Goal: Consume media (video, audio): Browse casually

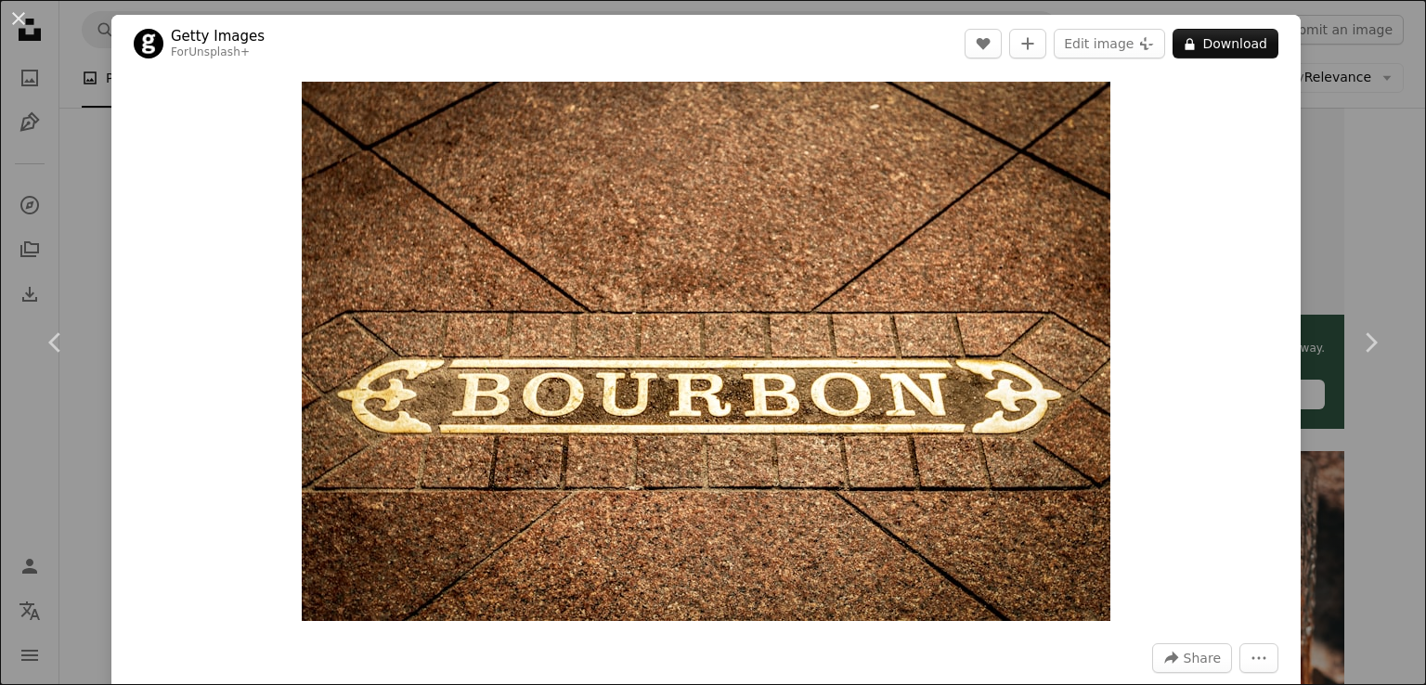
scroll to position [326, 0]
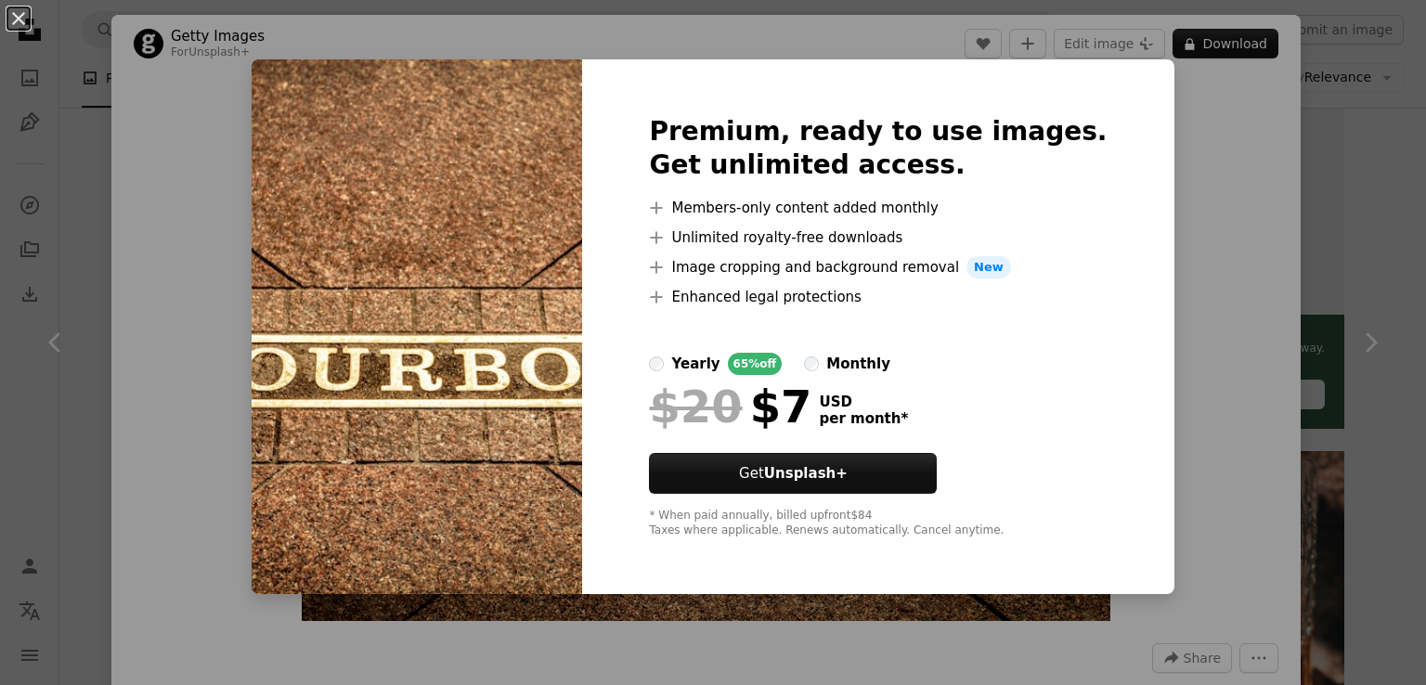
click at [1321, 160] on div "An X shape Premium, ready to use images. Get unlimited access. A plus sign Memb…" at bounding box center [713, 342] width 1426 height 685
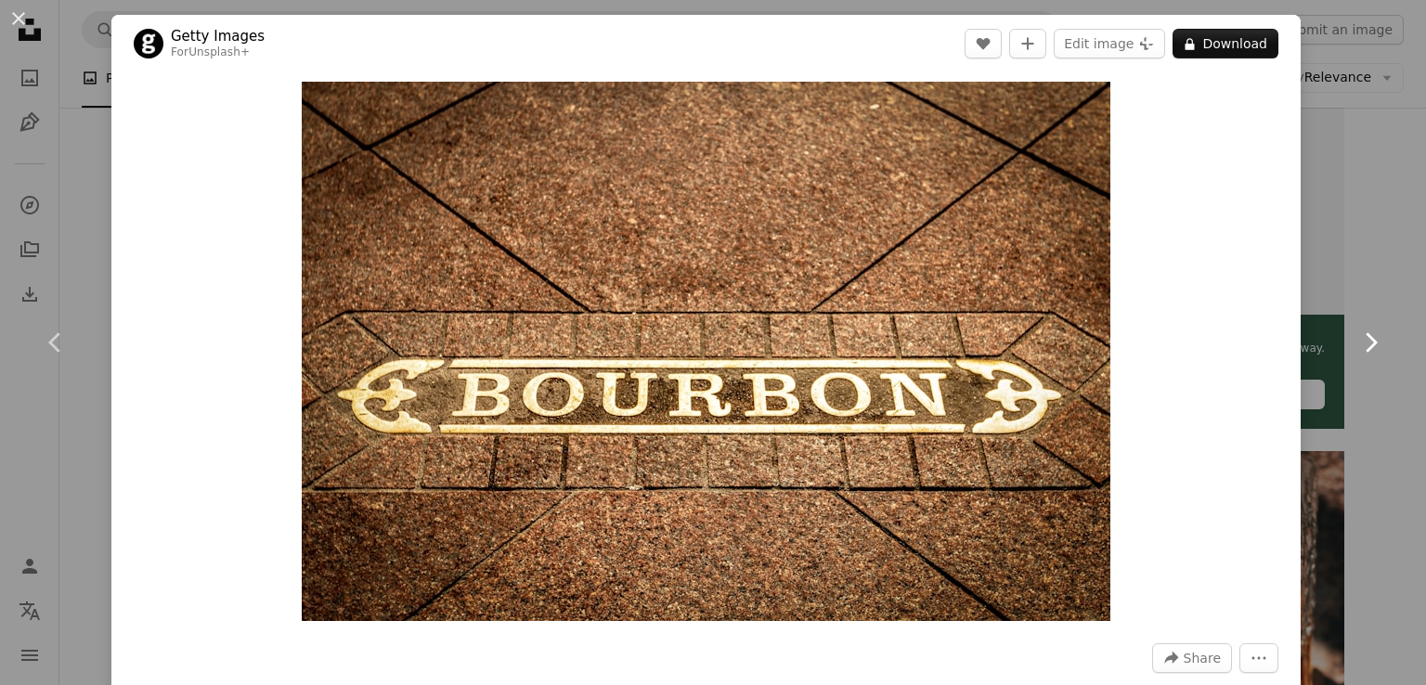
click at [1356, 334] on icon "Chevron right" at bounding box center [1371, 343] width 30 height 30
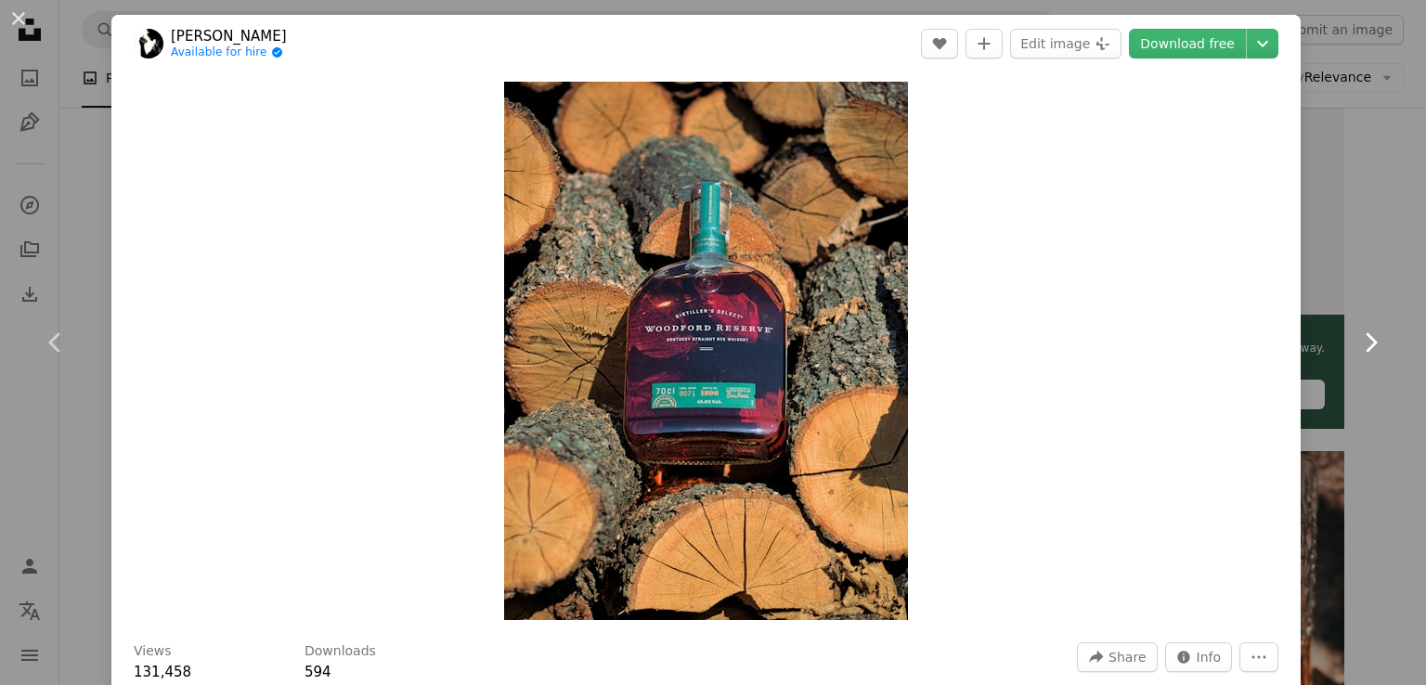
click at [1359, 332] on icon "Chevron right" at bounding box center [1371, 343] width 30 height 30
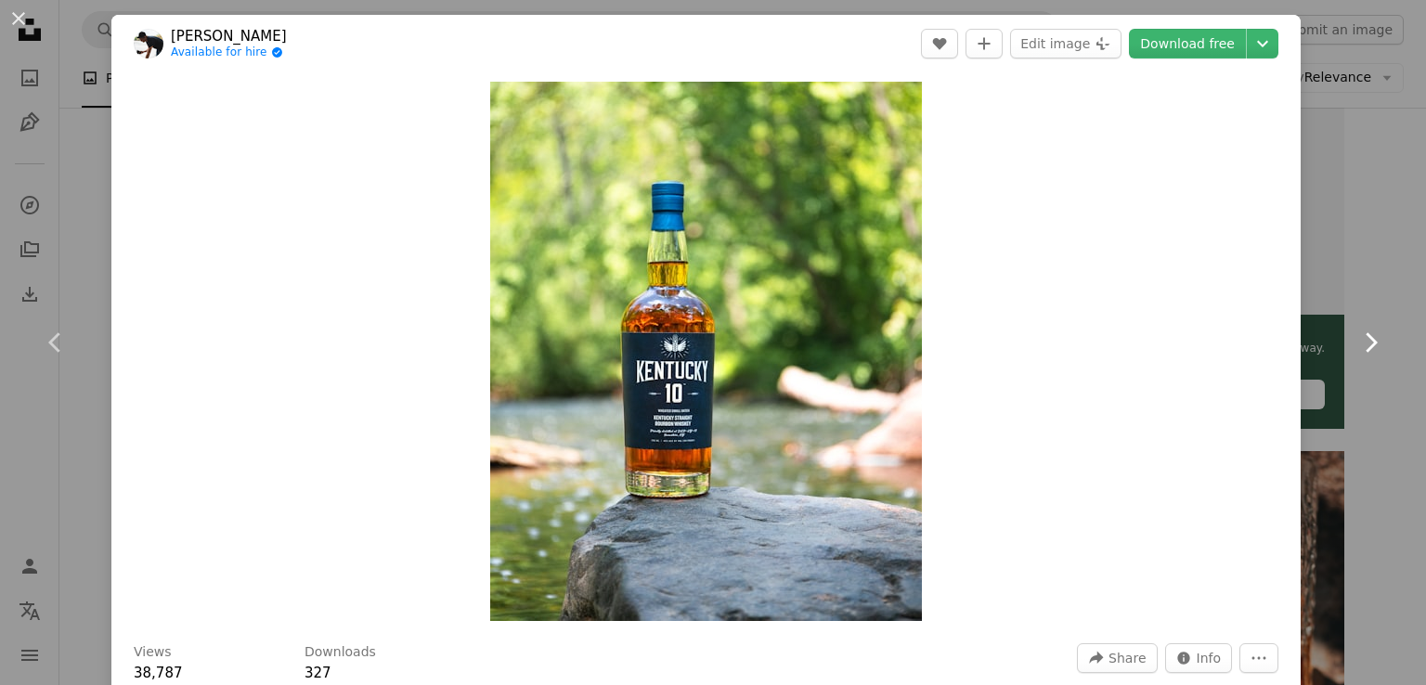
click at [1359, 332] on icon "Chevron right" at bounding box center [1371, 343] width 30 height 30
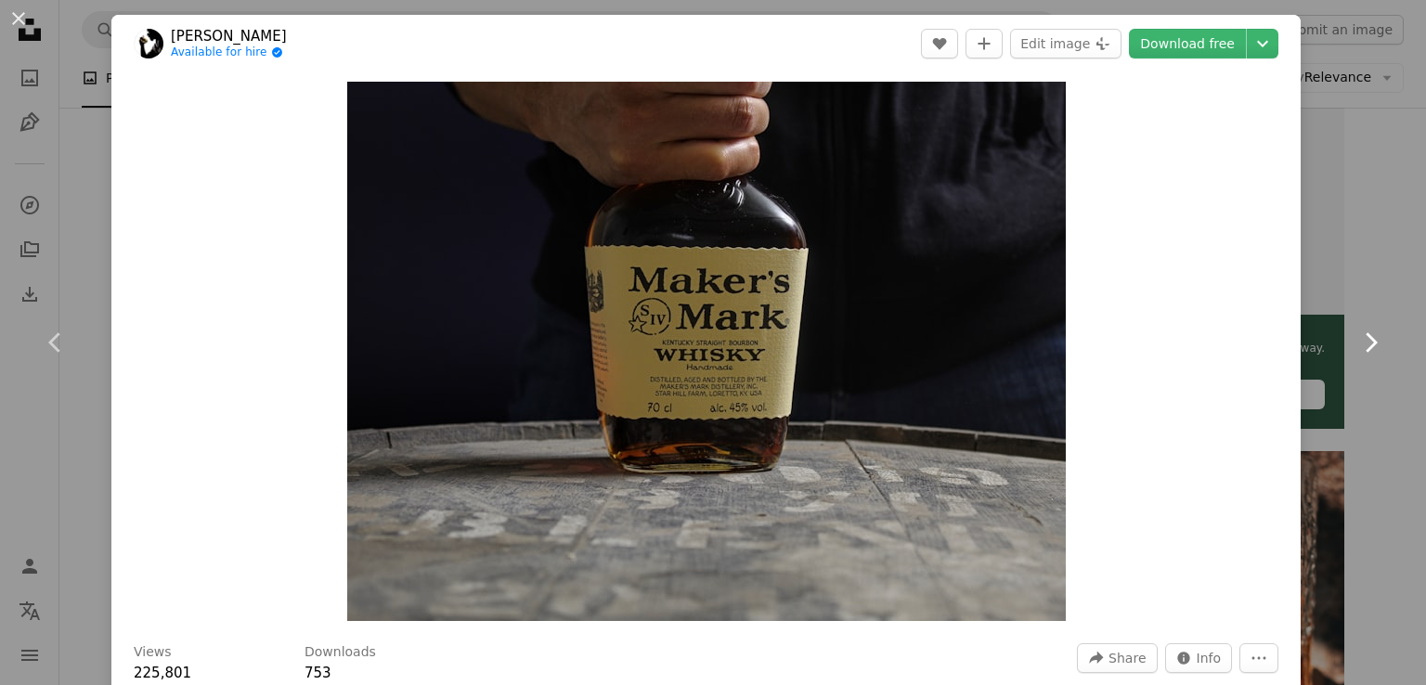
click at [1359, 332] on icon "Chevron right" at bounding box center [1371, 343] width 30 height 30
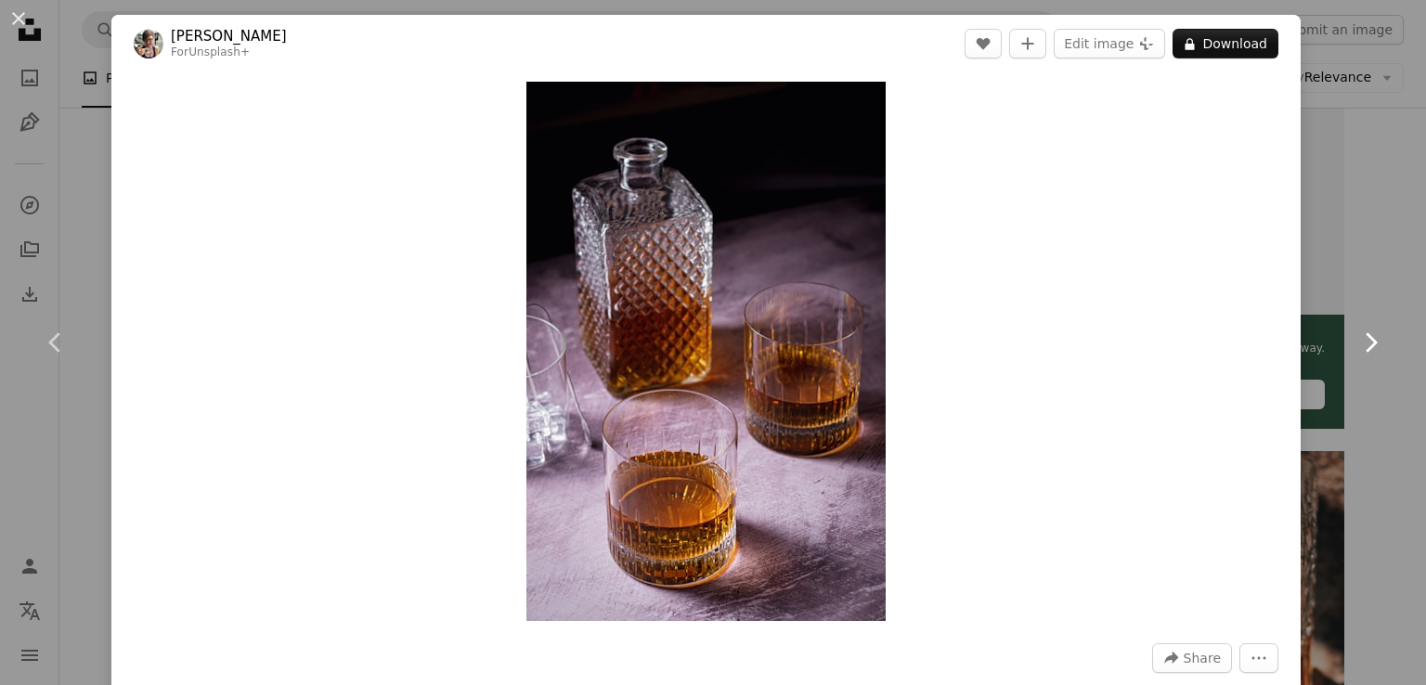
click at [1359, 332] on icon "Chevron right" at bounding box center [1371, 343] width 30 height 30
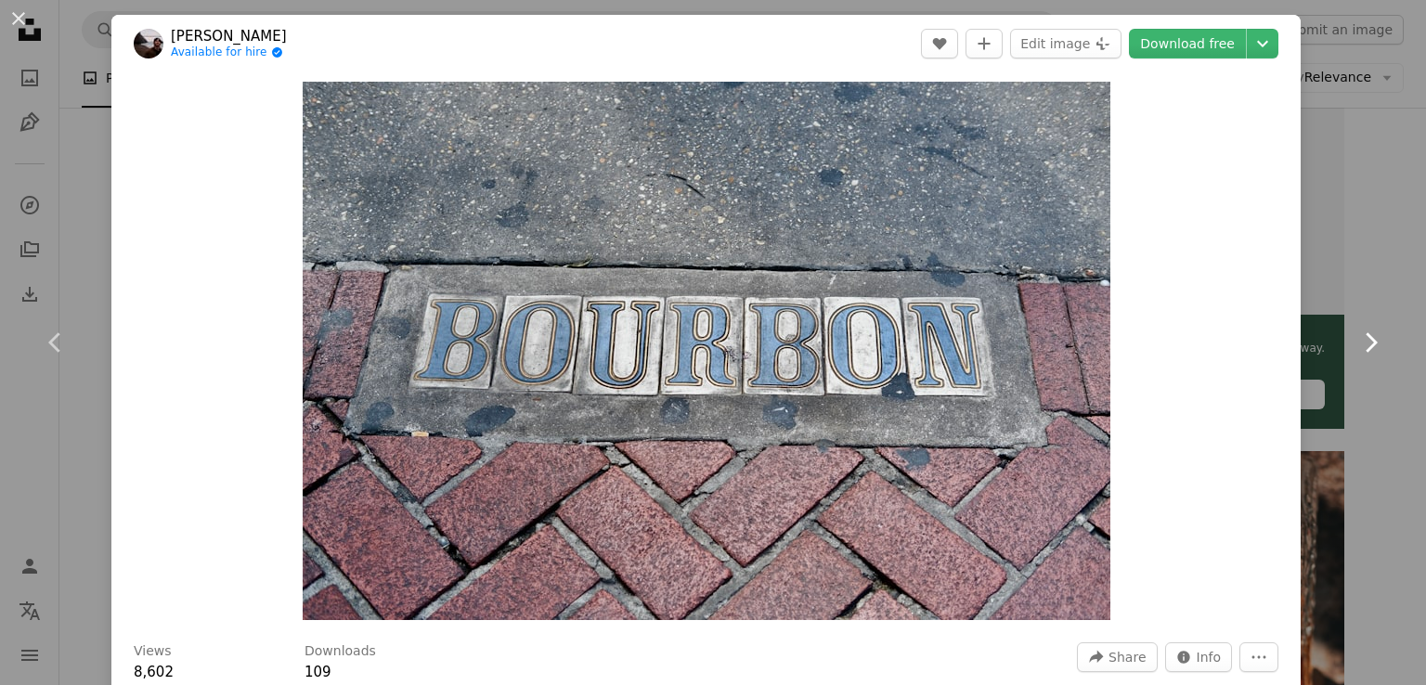
click at [1359, 332] on icon "Chevron right" at bounding box center [1371, 343] width 30 height 30
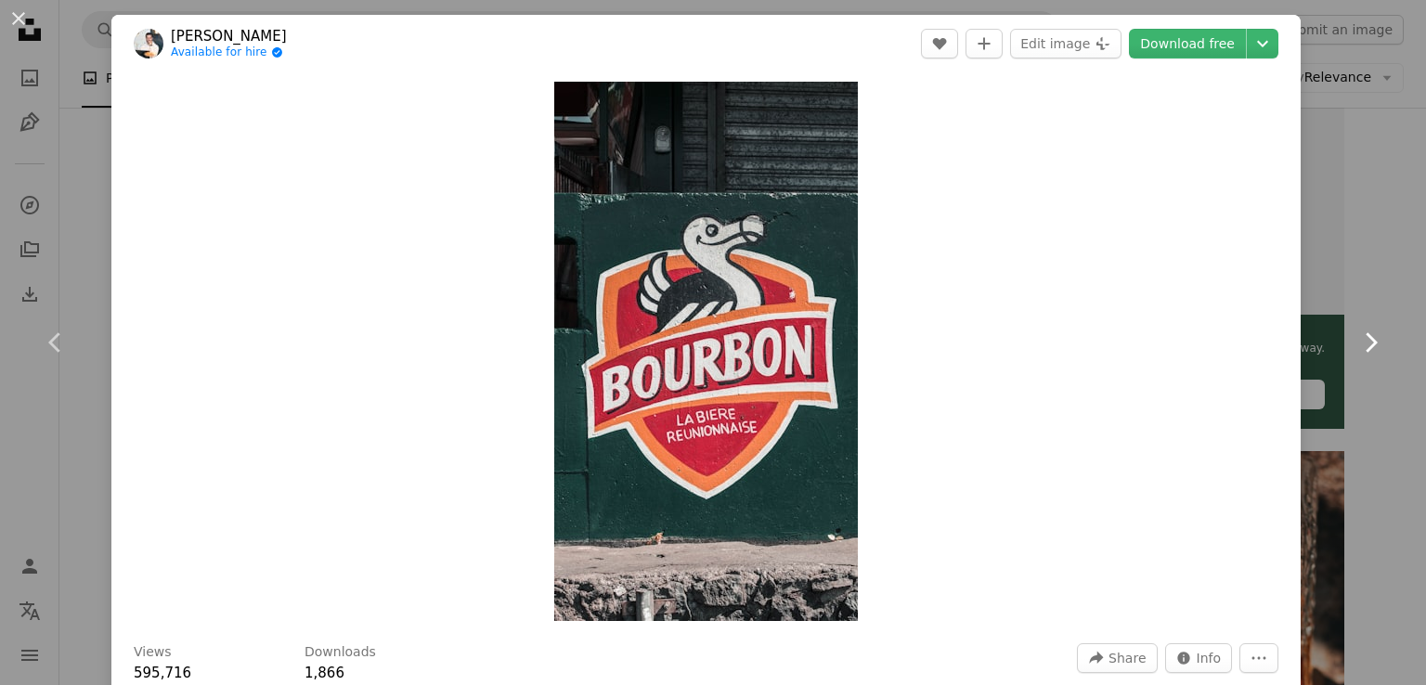
click at [1359, 332] on icon "Chevron right" at bounding box center [1371, 343] width 30 height 30
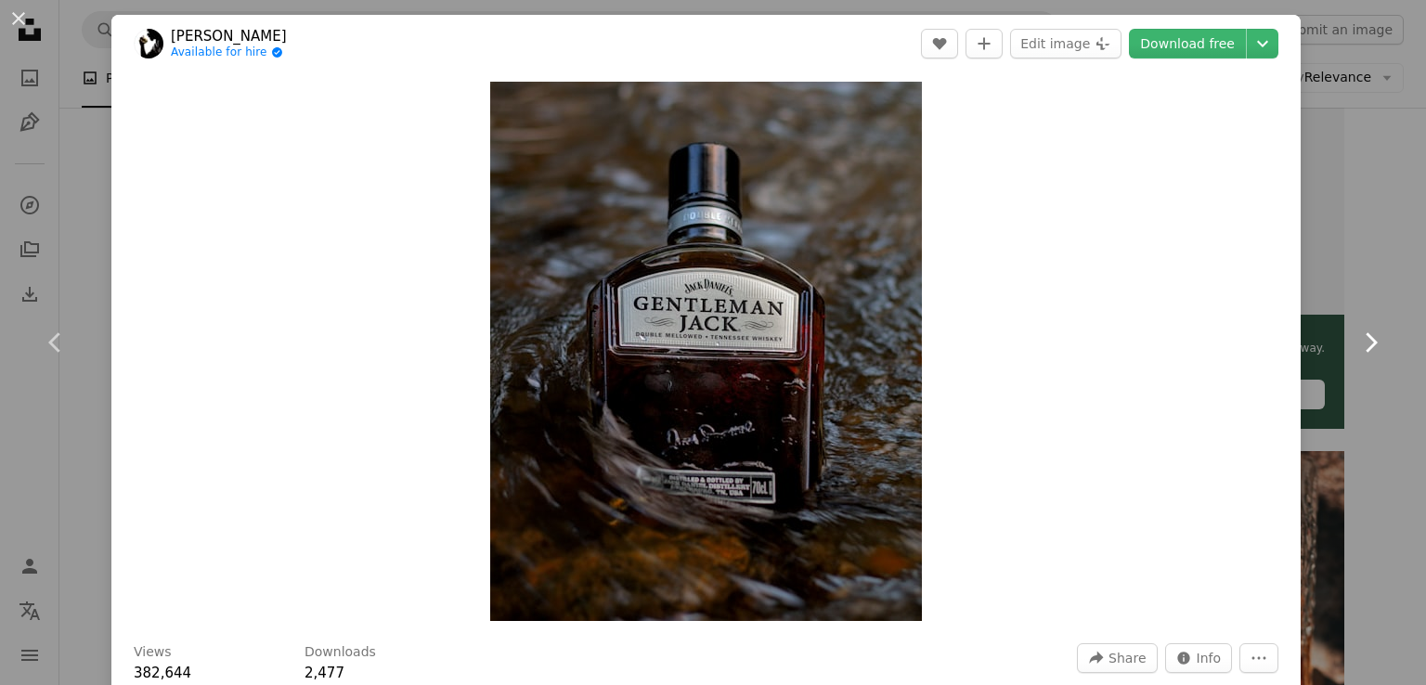
click at [1359, 332] on icon "Chevron right" at bounding box center [1371, 343] width 30 height 30
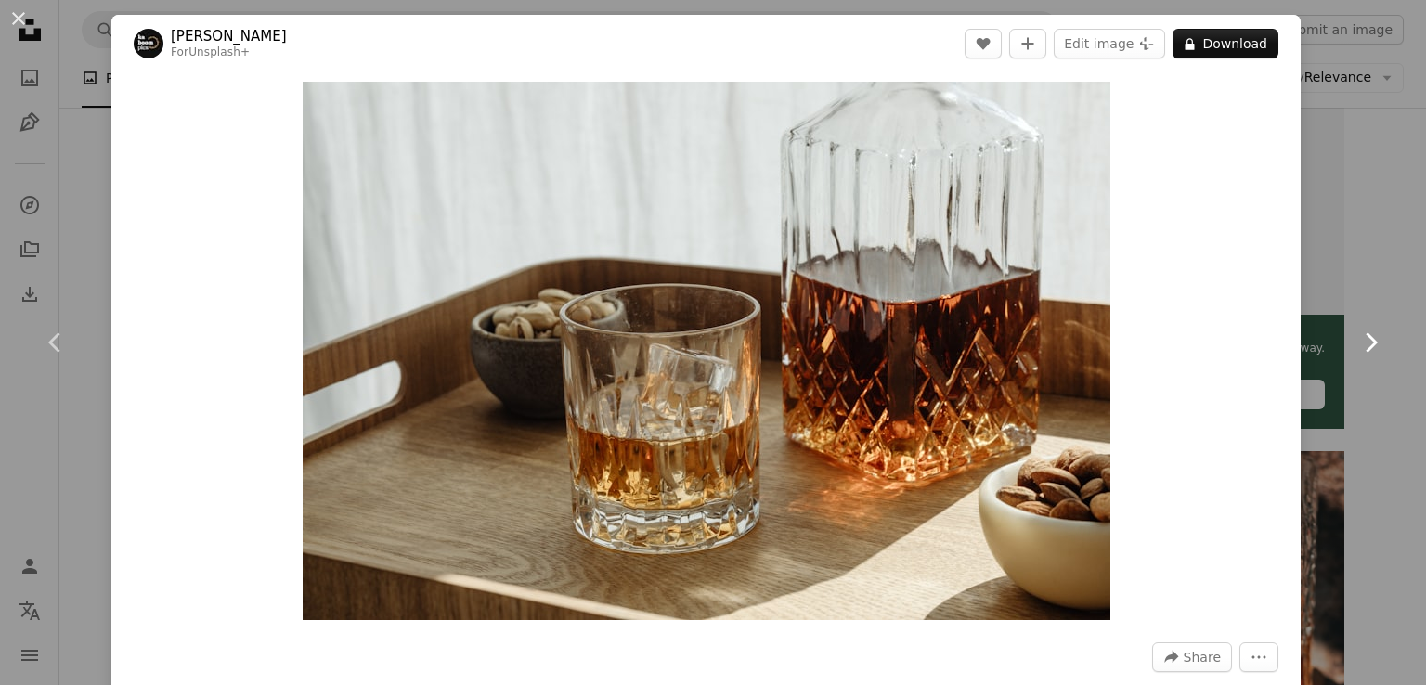
click at [1359, 332] on icon "Chevron right" at bounding box center [1371, 343] width 30 height 30
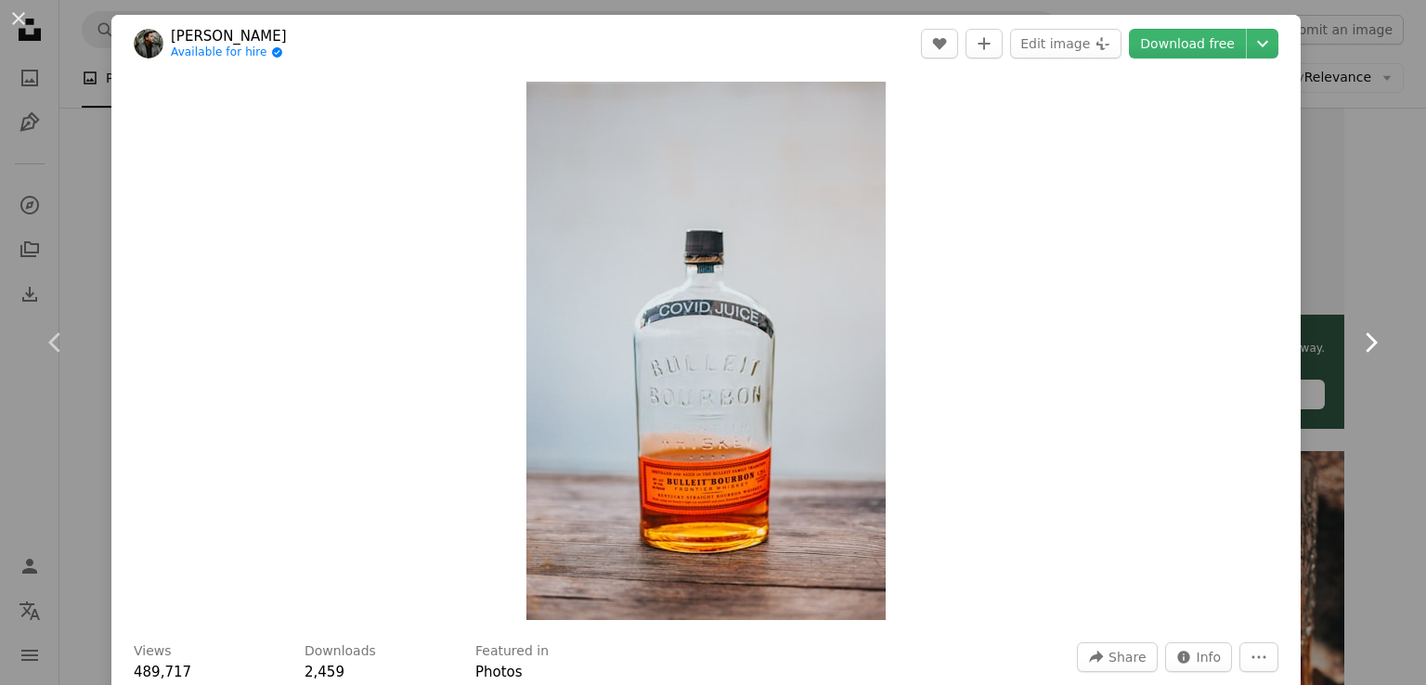
click at [1359, 332] on icon "Chevron right" at bounding box center [1371, 343] width 30 height 30
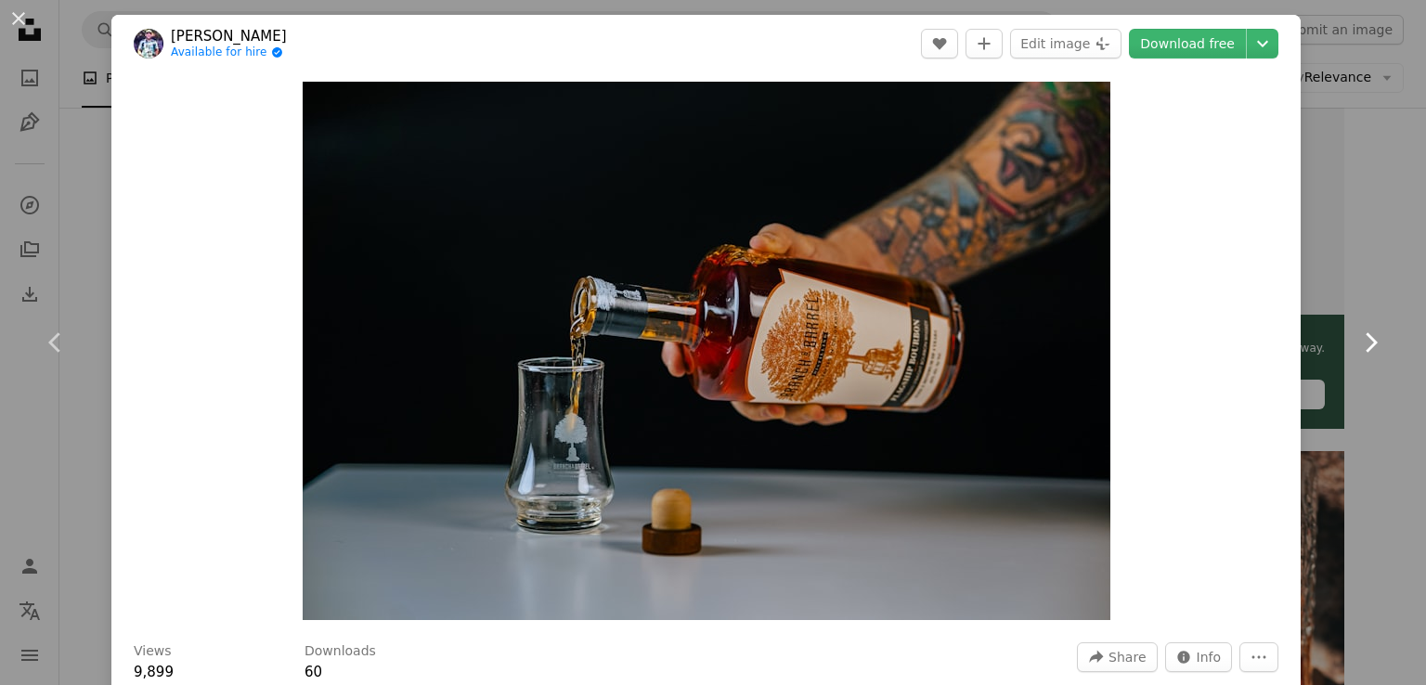
click at [1359, 332] on icon "Chevron right" at bounding box center [1371, 343] width 30 height 30
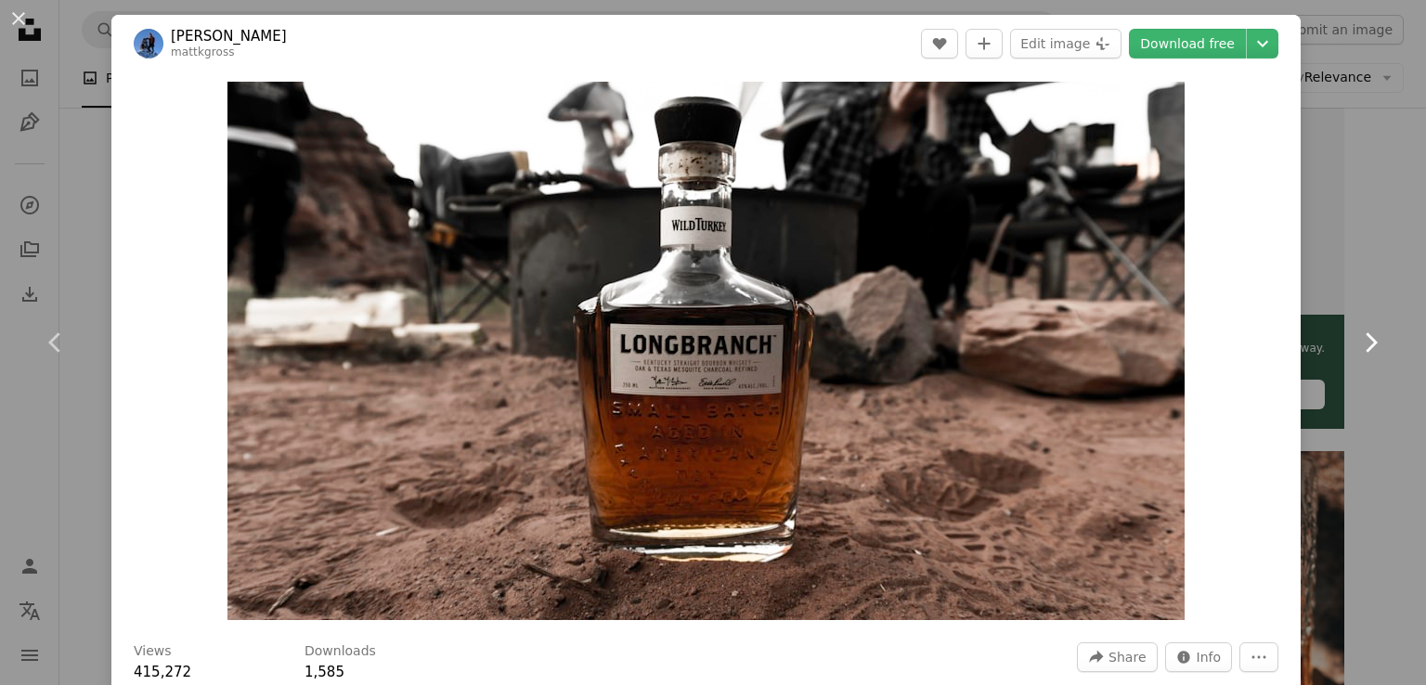
click at [1359, 332] on icon "Chevron right" at bounding box center [1371, 343] width 30 height 30
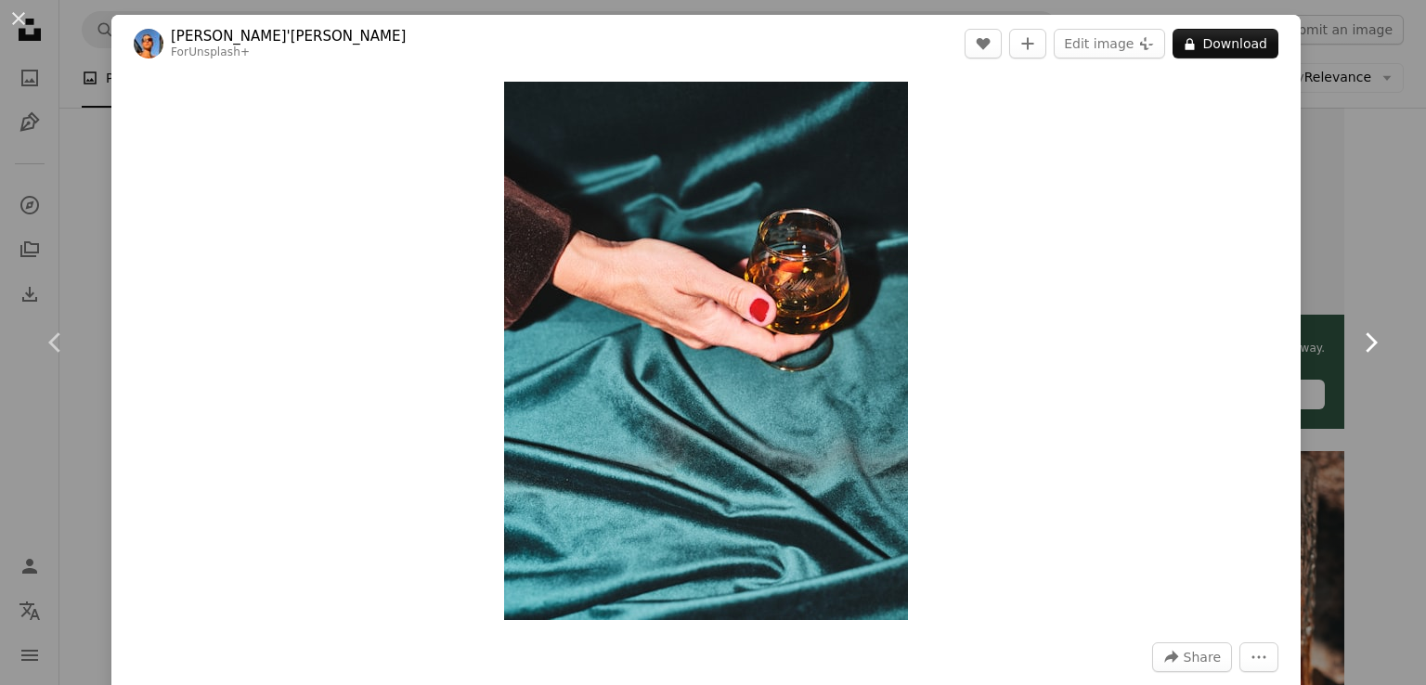
click at [1359, 332] on icon "Chevron right" at bounding box center [1371, 343] width 30 height 30
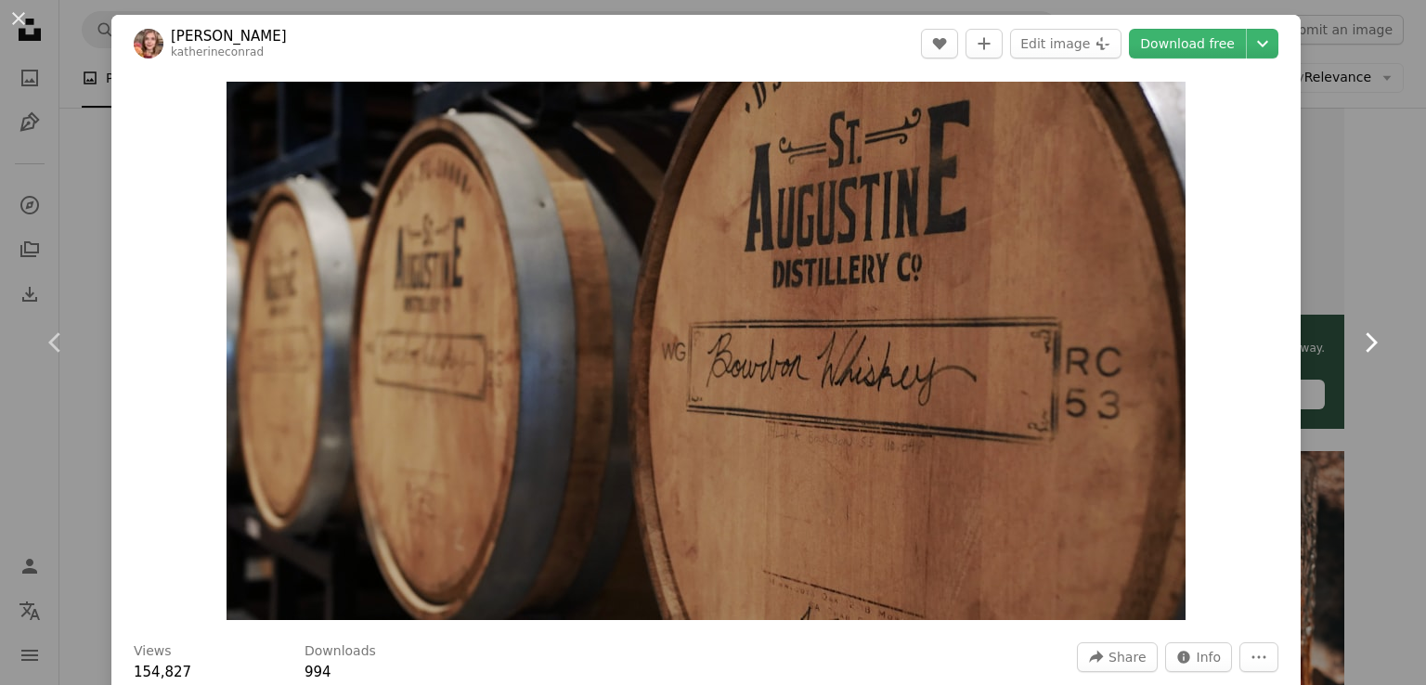
click at [1359, 332] on icon "Chevron right" at bounding box center [1371, 343] width 30 height 30
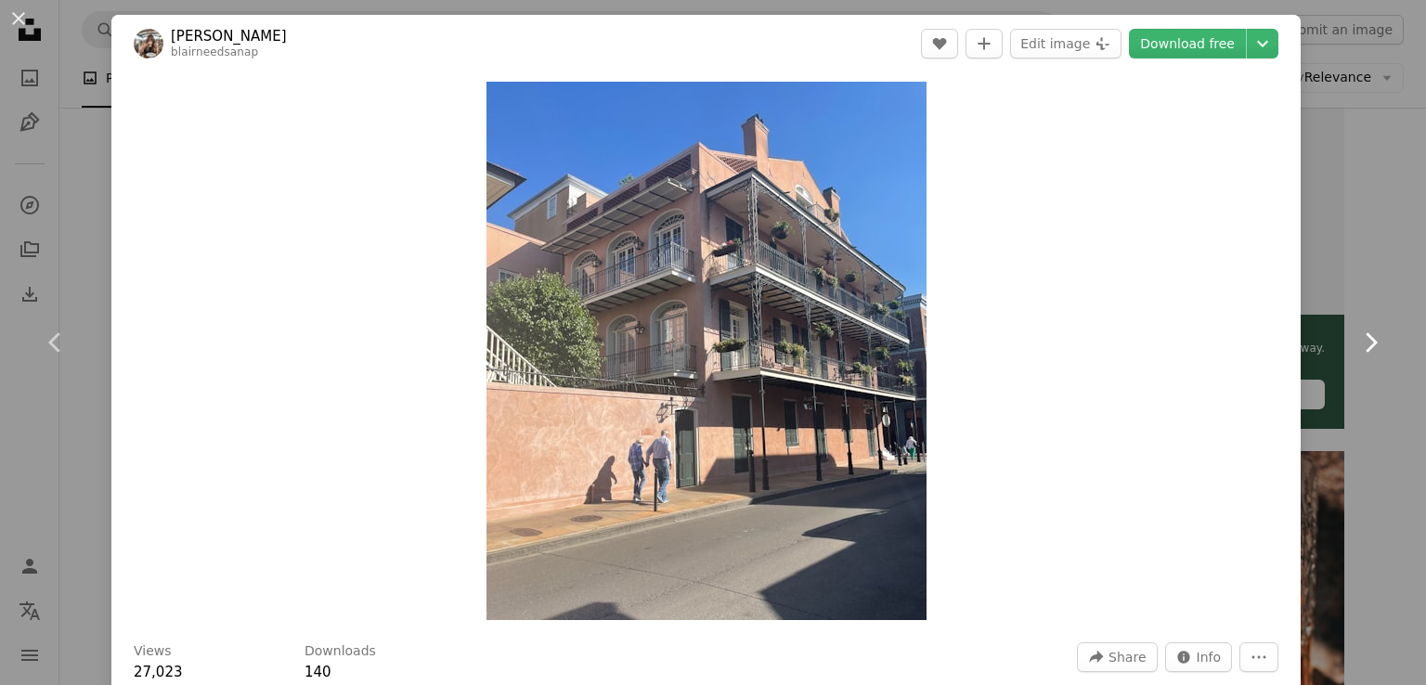
click at [1359, 332] on icon "Chevron right" at bounding box center [1371, 343] width 30 height 30
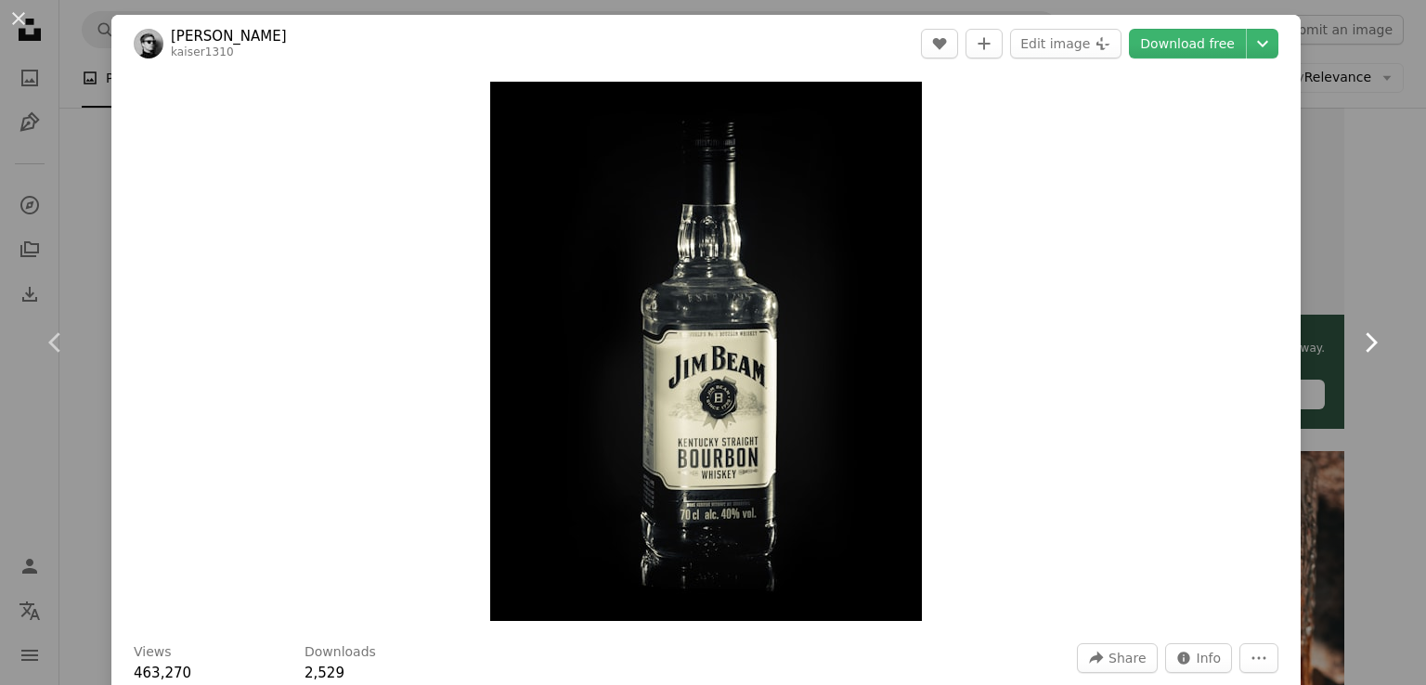
click at [1359, 332] on icon "Chevron right" at bounding box center [1371, 343] width 30 height 30
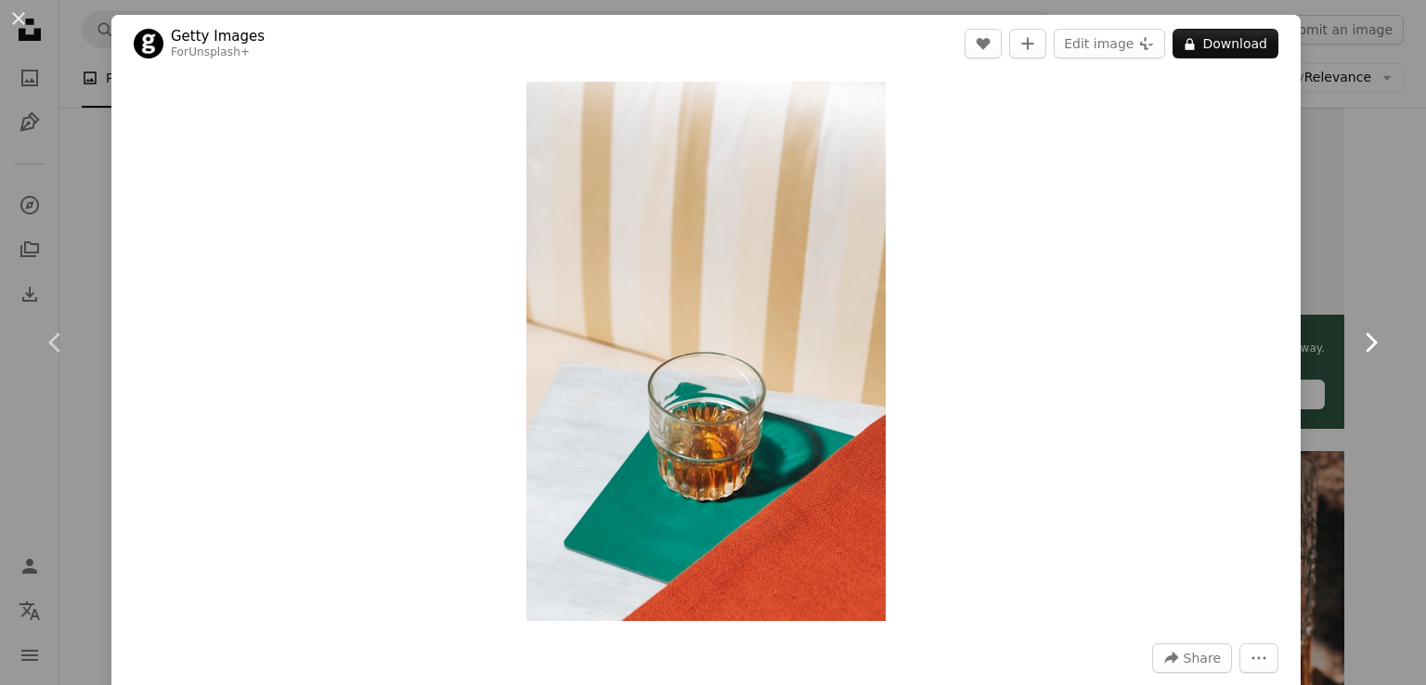
click at [1359, 332] on icon "Chevron right" at bounding box center [1371, 343] width 30 height 30
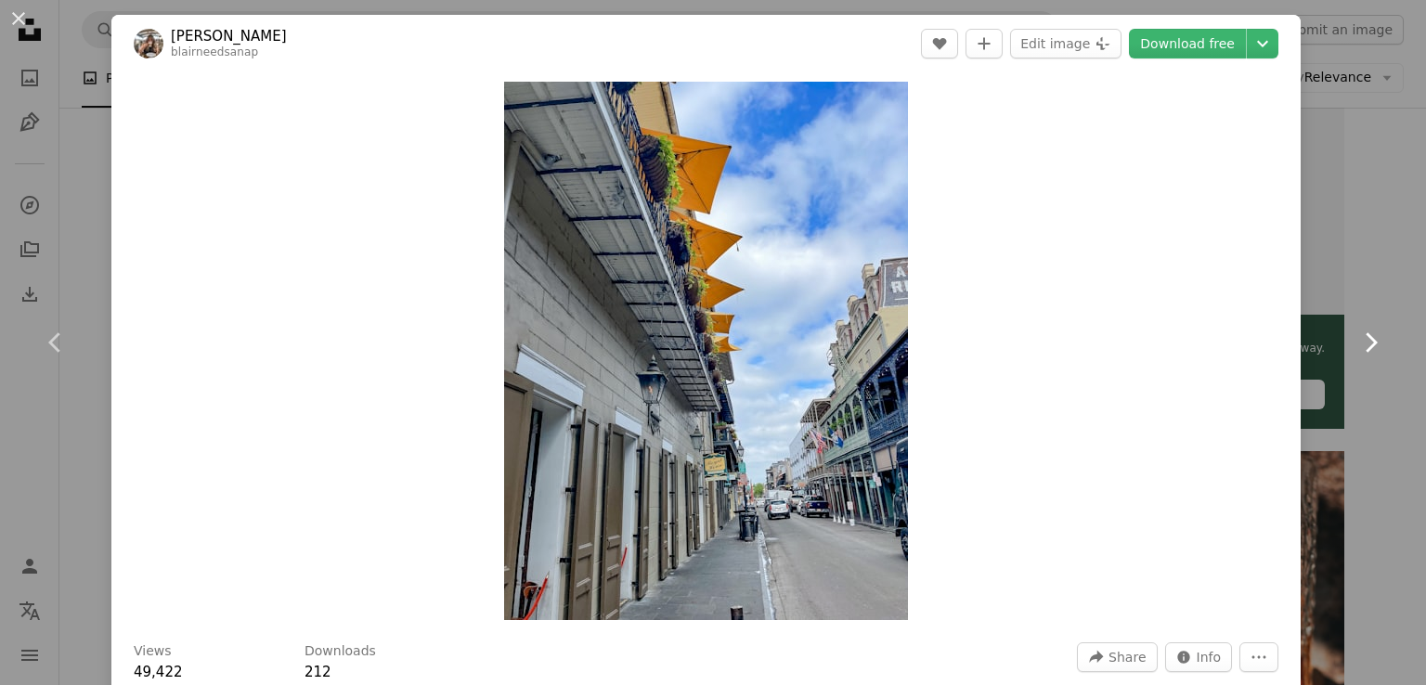
click at [1357, 332] on icon "Chevron right" at bounding box center [1371, 343] width 30 height 30
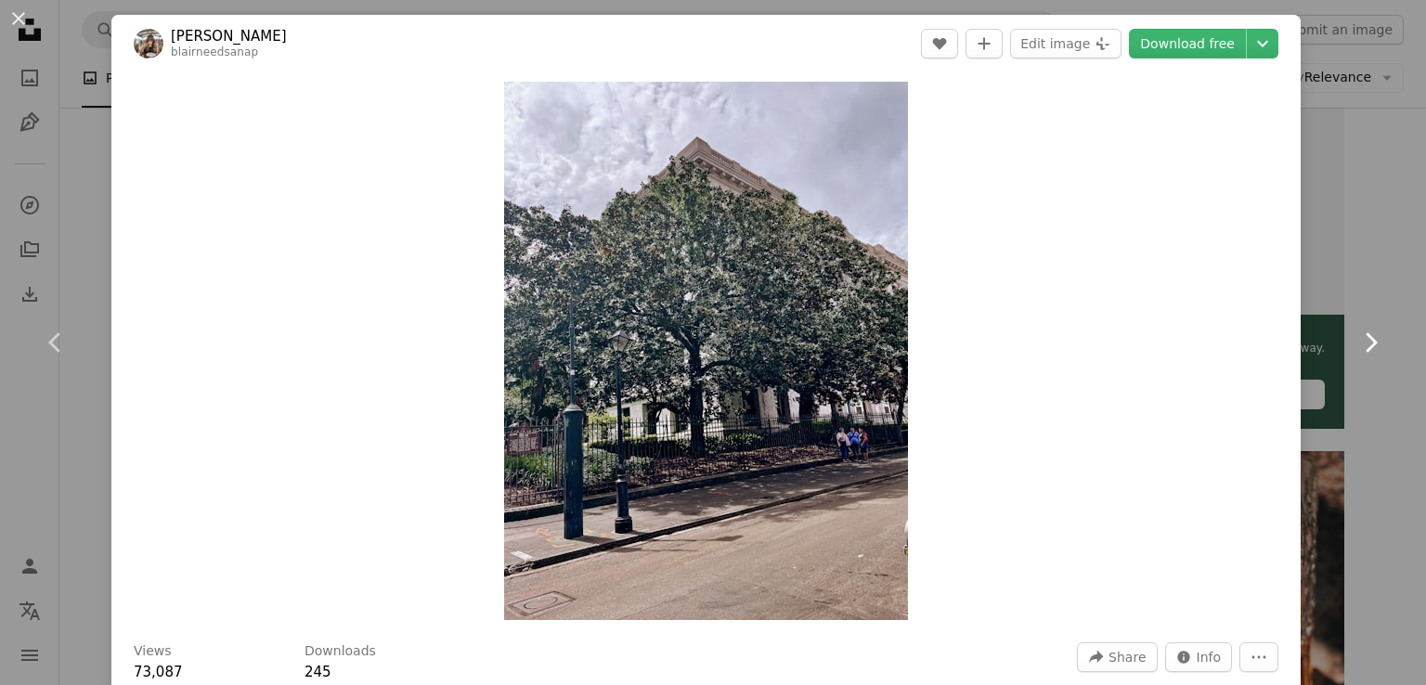
click at [1357, 332] on icon "Chevron right" at bounding box center [1371, 343] width 30 height 30
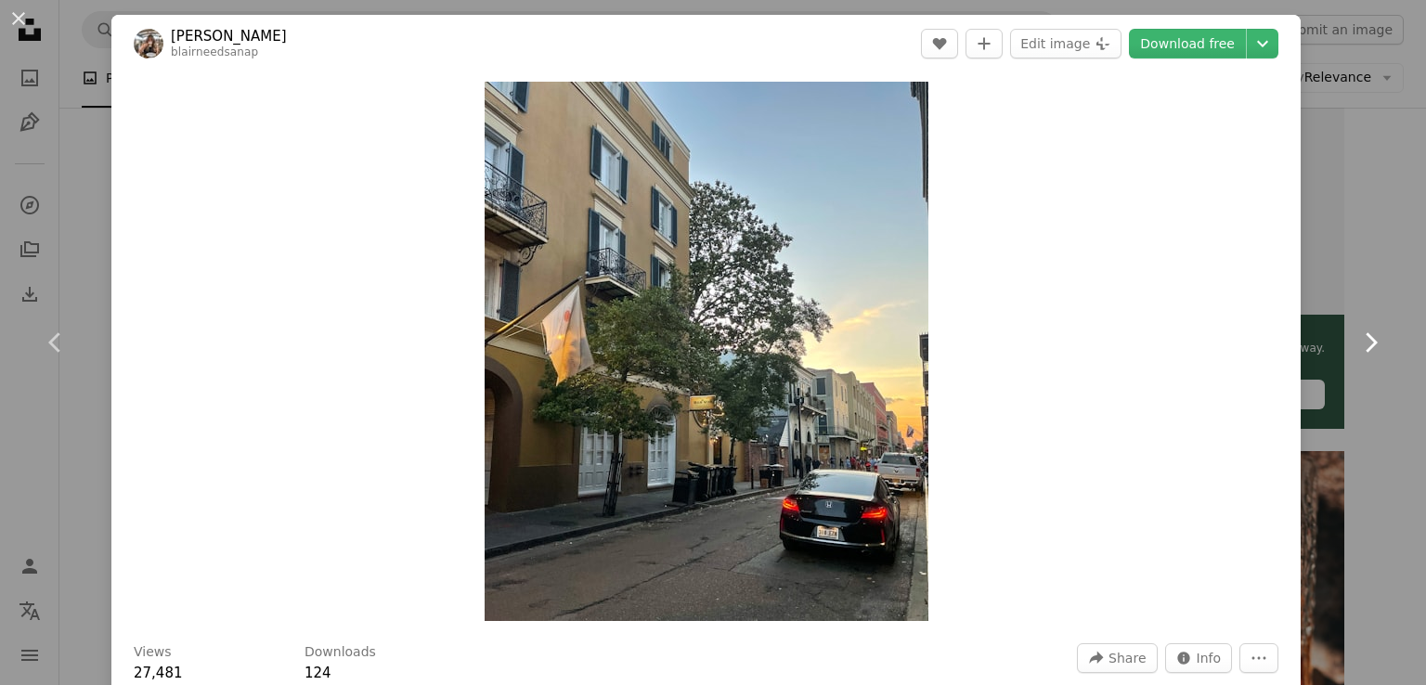
click at [1357, 332] on icon "Chevron right" at bounding box center [1371, 343] width 30 height 30
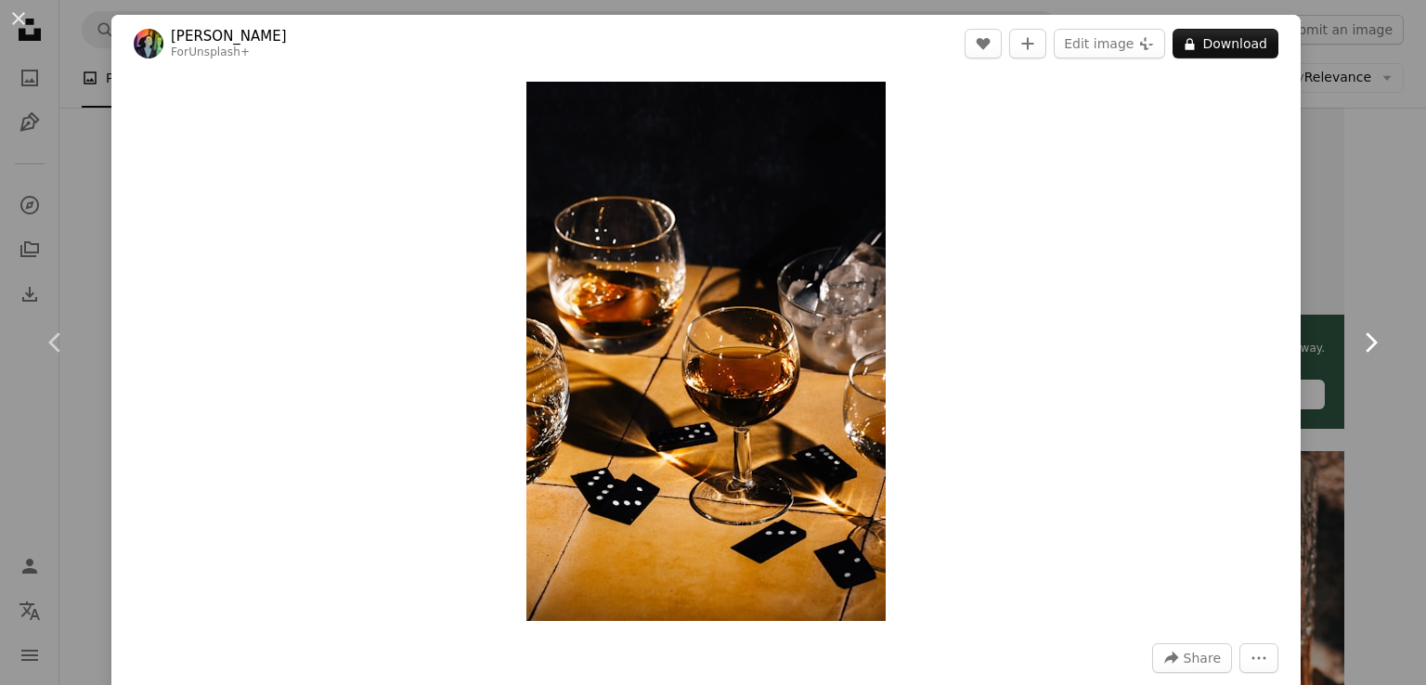
click at [1357, 332] on icon "Chevron right" at bounding box center [1371, 343] width 30 height 30
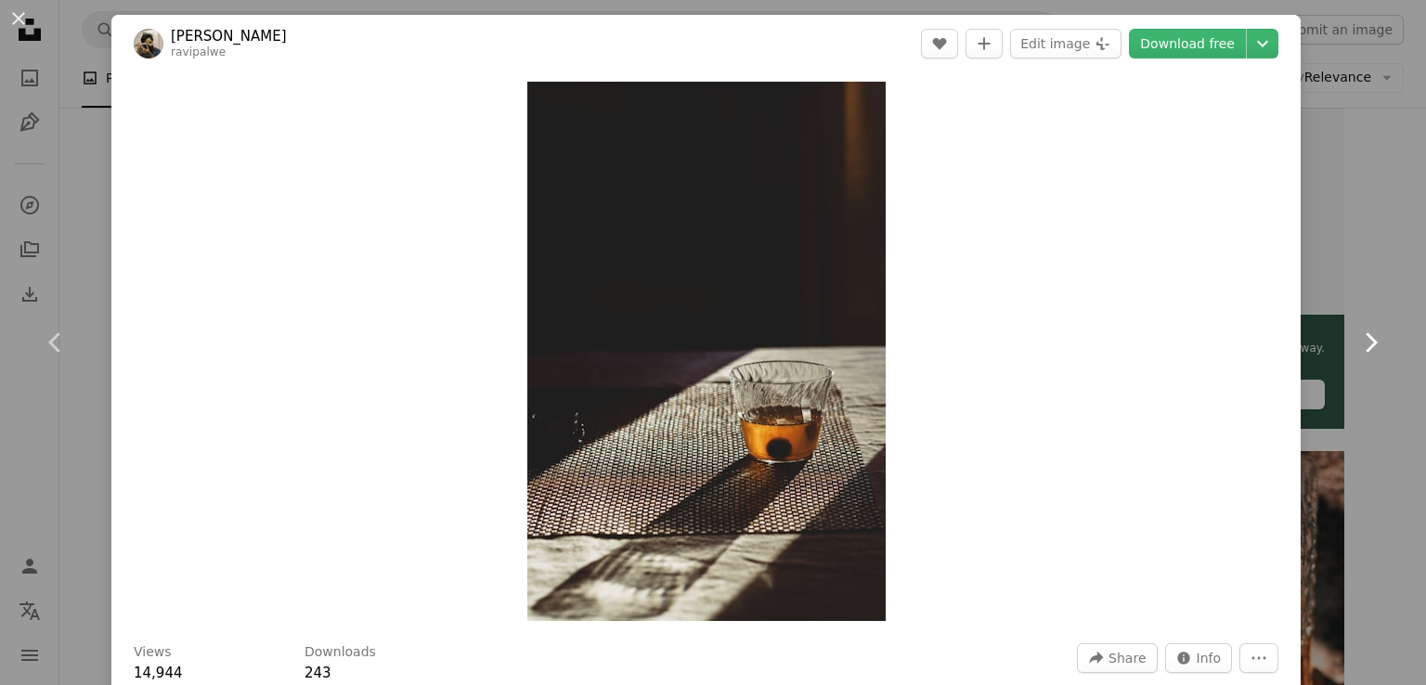
click at [1363, 340] on icon "Chevron right" at bounding box center [1371, 343] width 30 height 30
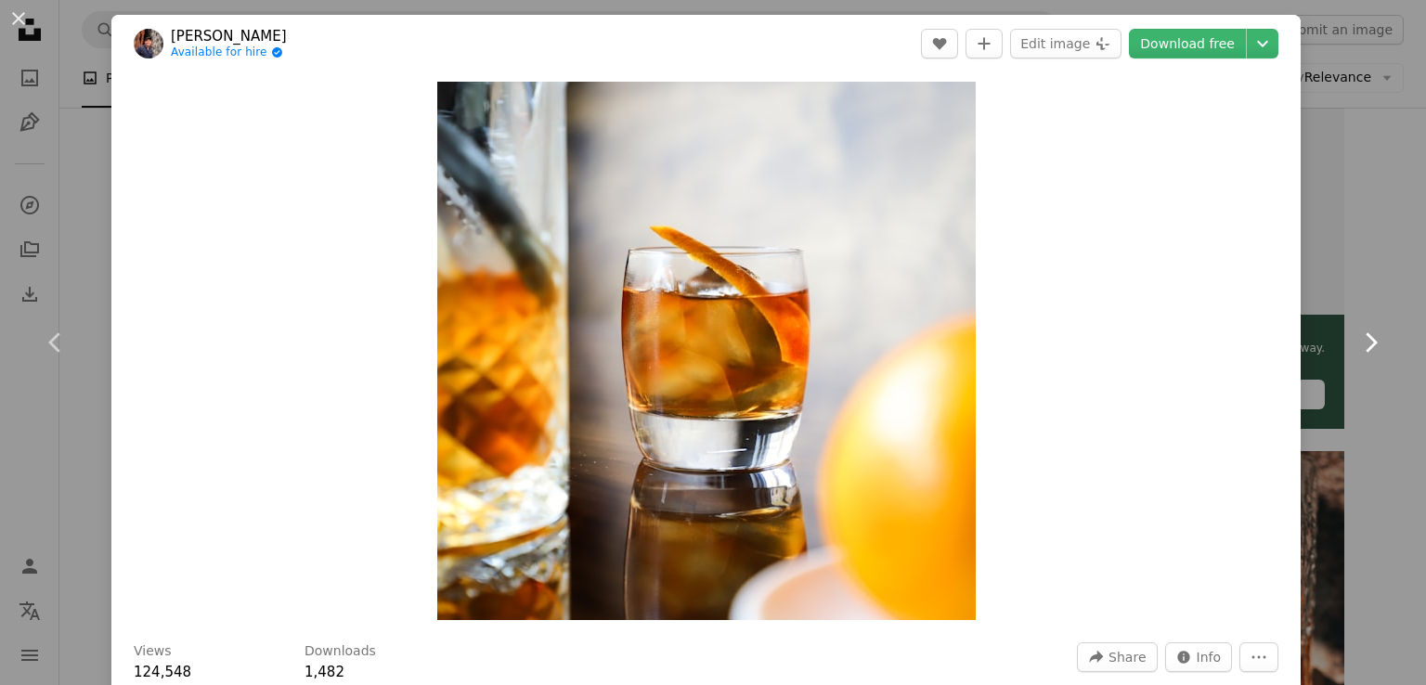
click at [1363, 340] on icon "Chevron right" at bounding box center [1371, 343] width 30 height 30
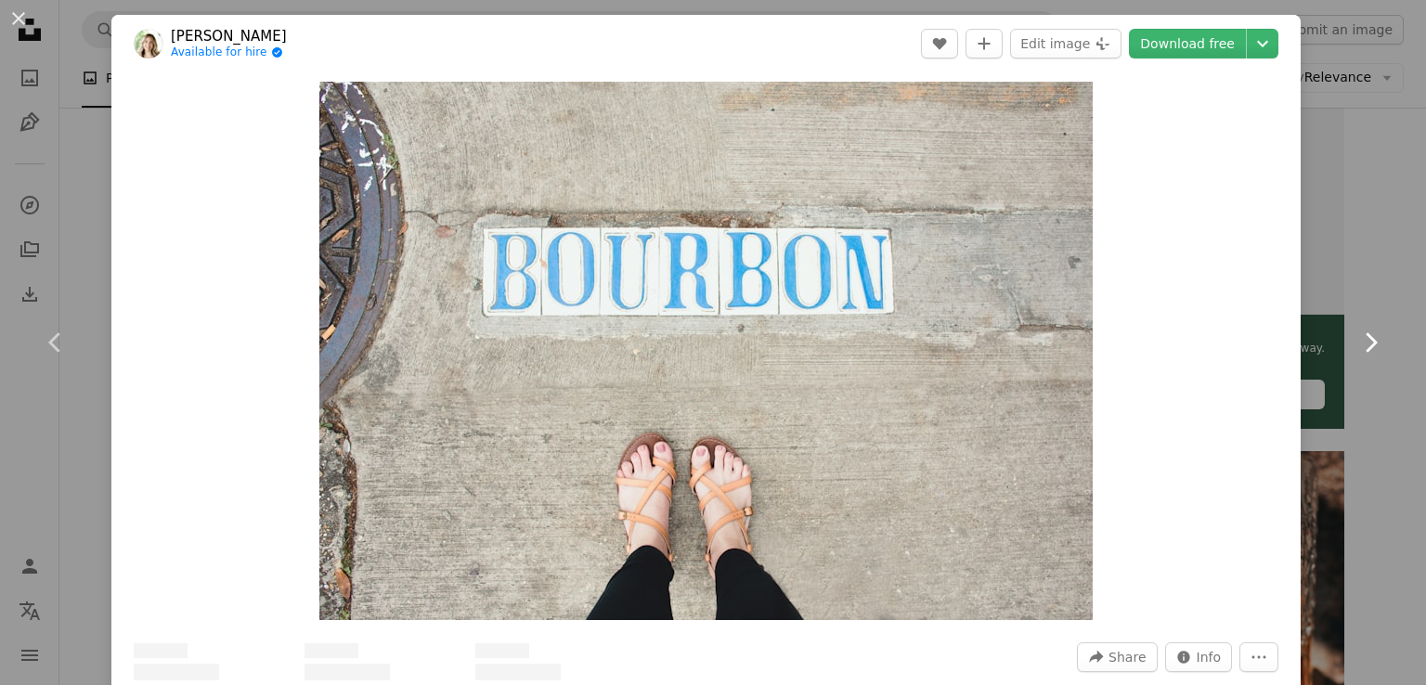
click at [1363, 340] on icon "Chevron right" at bounding box center [1371, 343] width 30 height 30
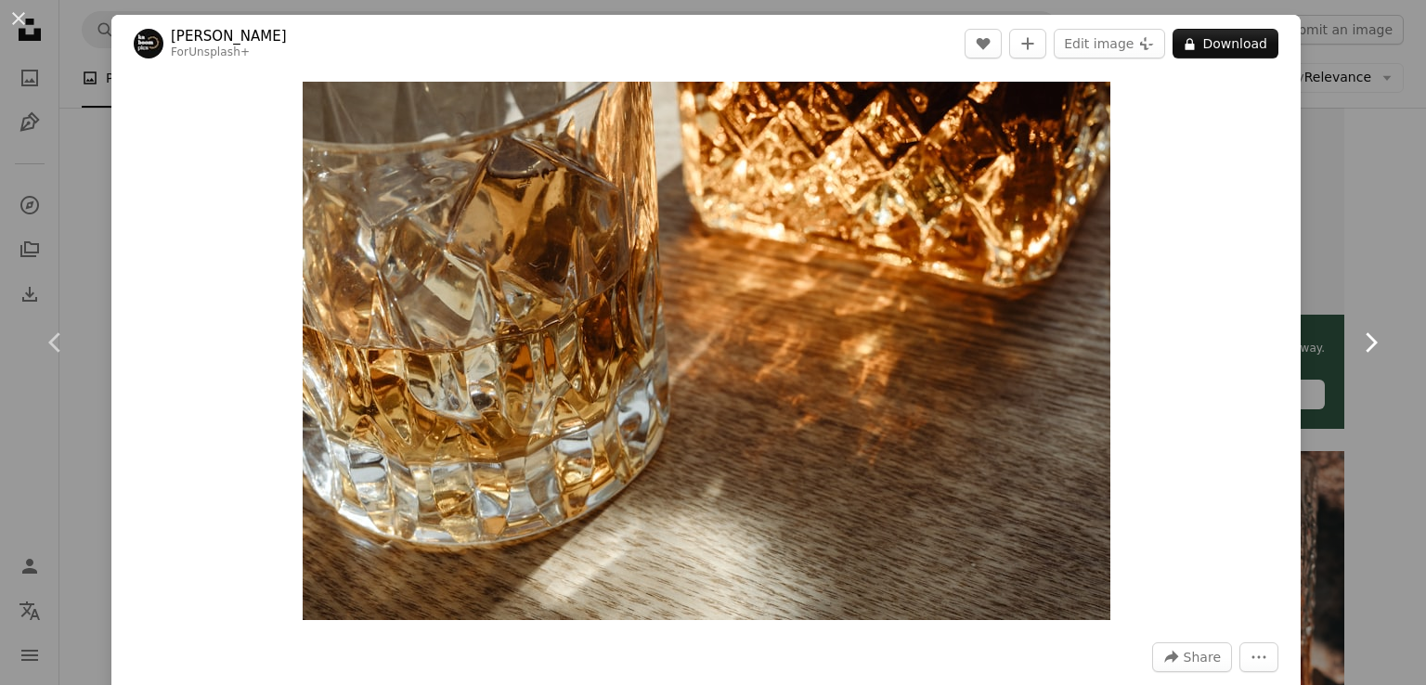
click at [1356, 332] on icon "Chevron right" at bounding box center [1371, 343] width 30 height 30
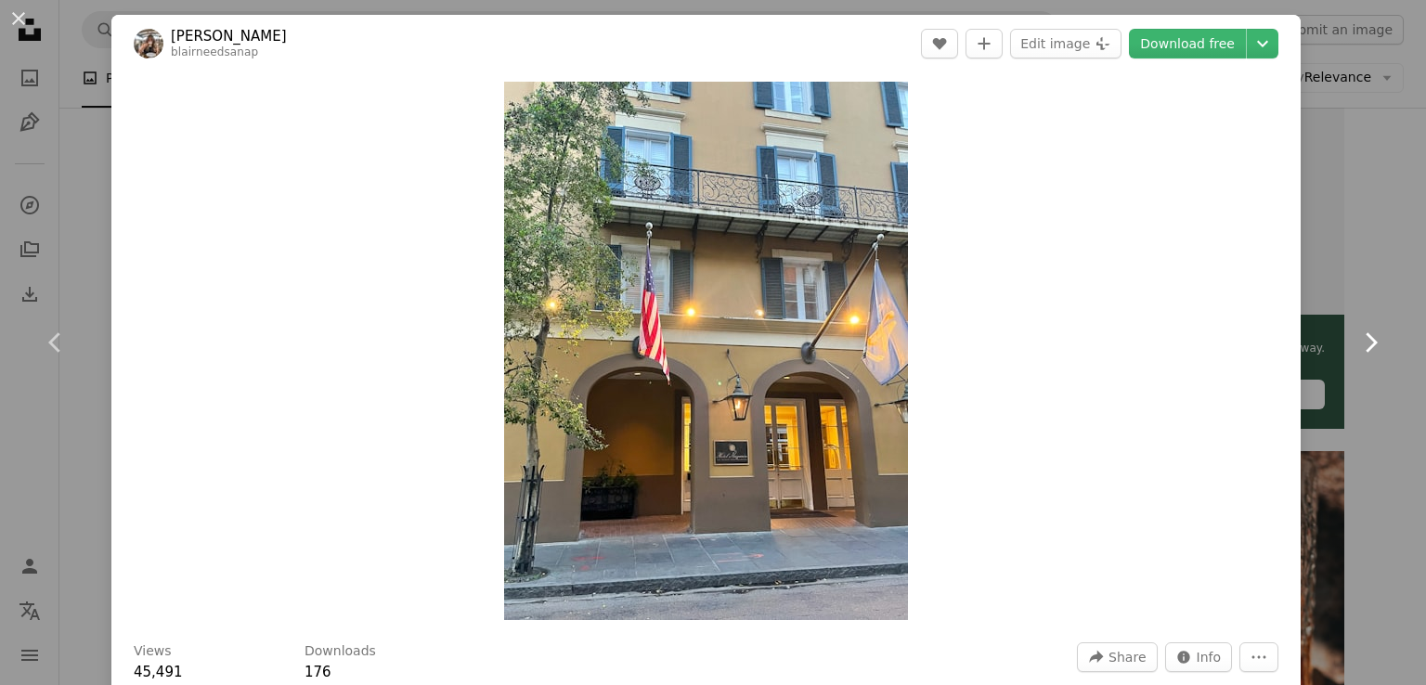
click at [1356, 332] on icon "Chevron right" at bounding box center [1371, 343] width 30 height 30
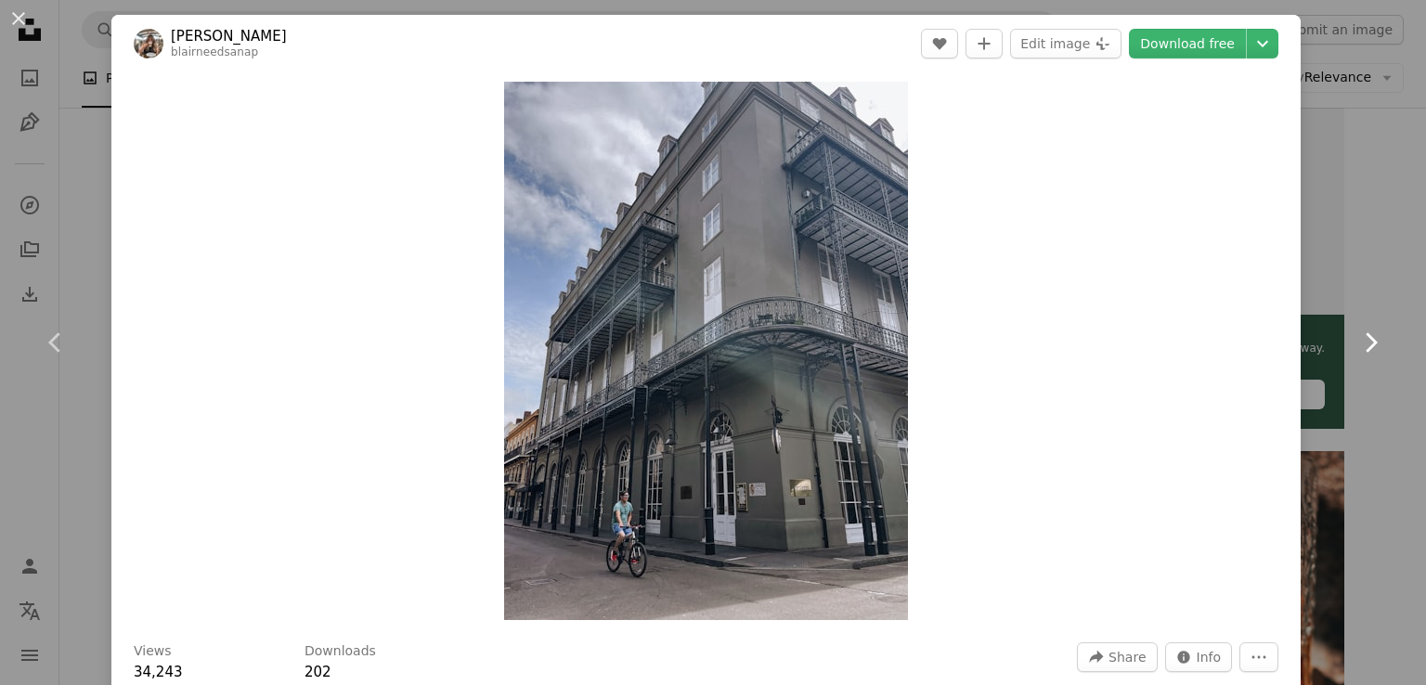
click at [1356, 332] on icon "Chevron right" at bounding box center [1371, 343] width 30 height 30
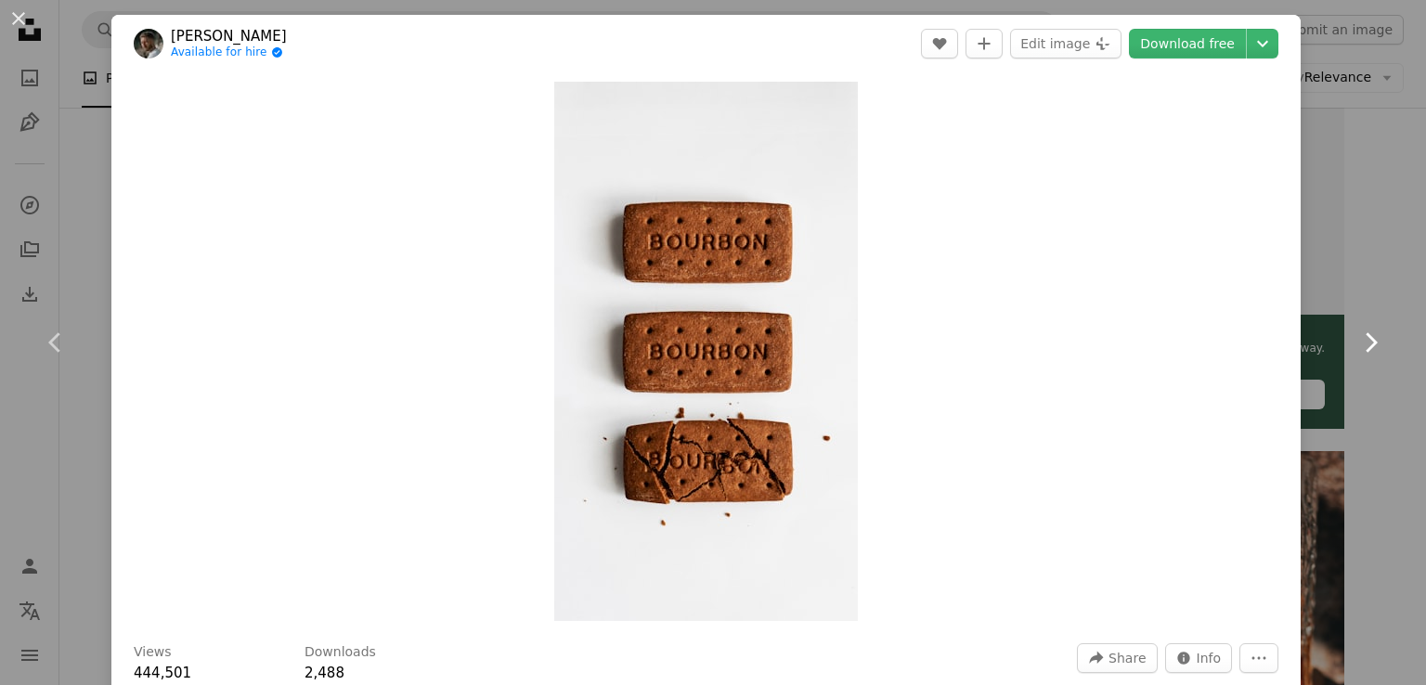
click at [1356, 332] on icon "Chevron right" at bounding box center [1371, 343] width 30 height 30
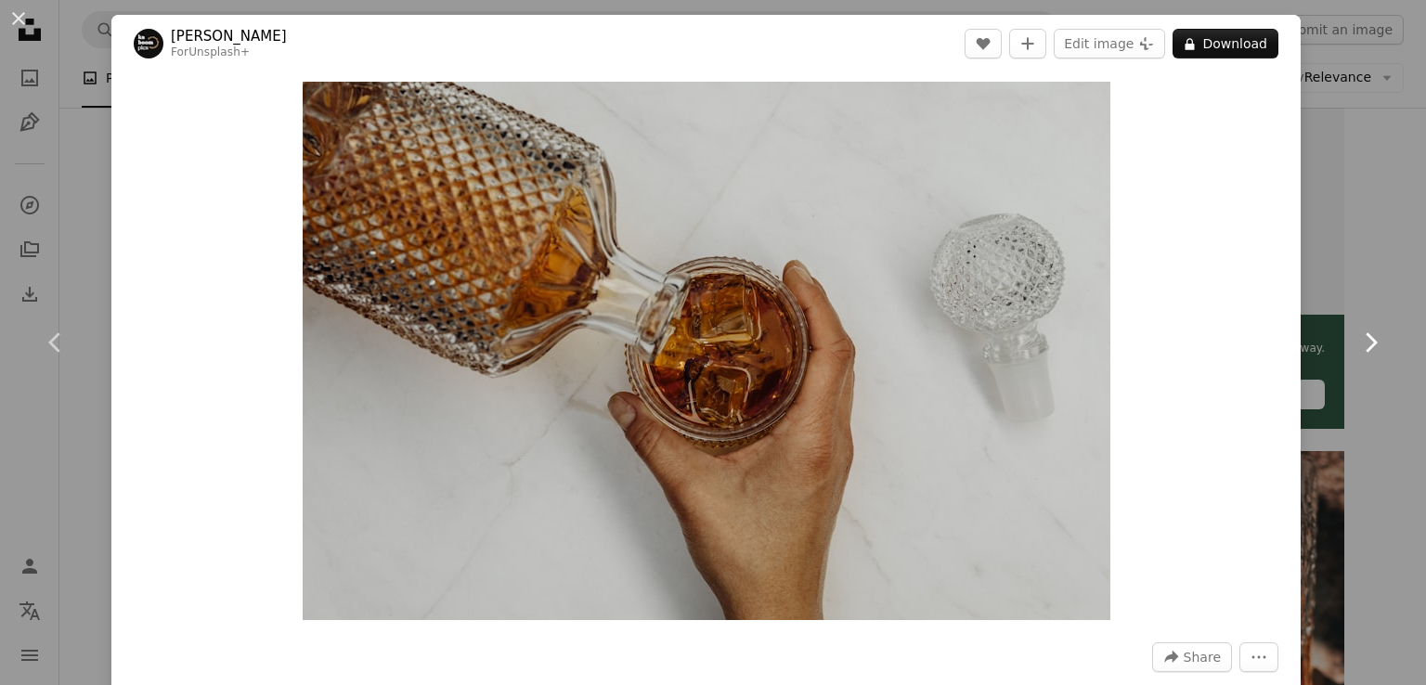
click at [1356, 332] on icon "Chevron right" at bounding box center [1371, 343] width 30 height 30
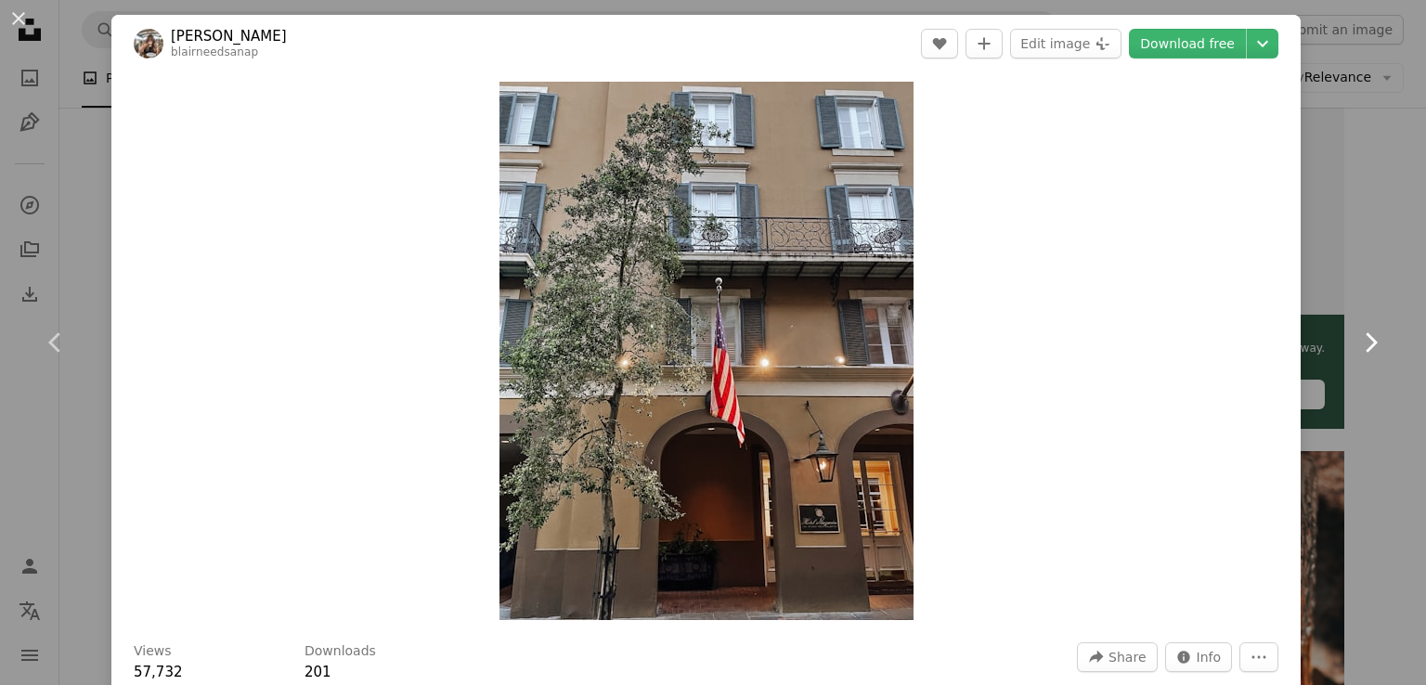
click at [1356, 332] on icon "Chevron right" at bounding box center [1371, 343] width 30 height 30
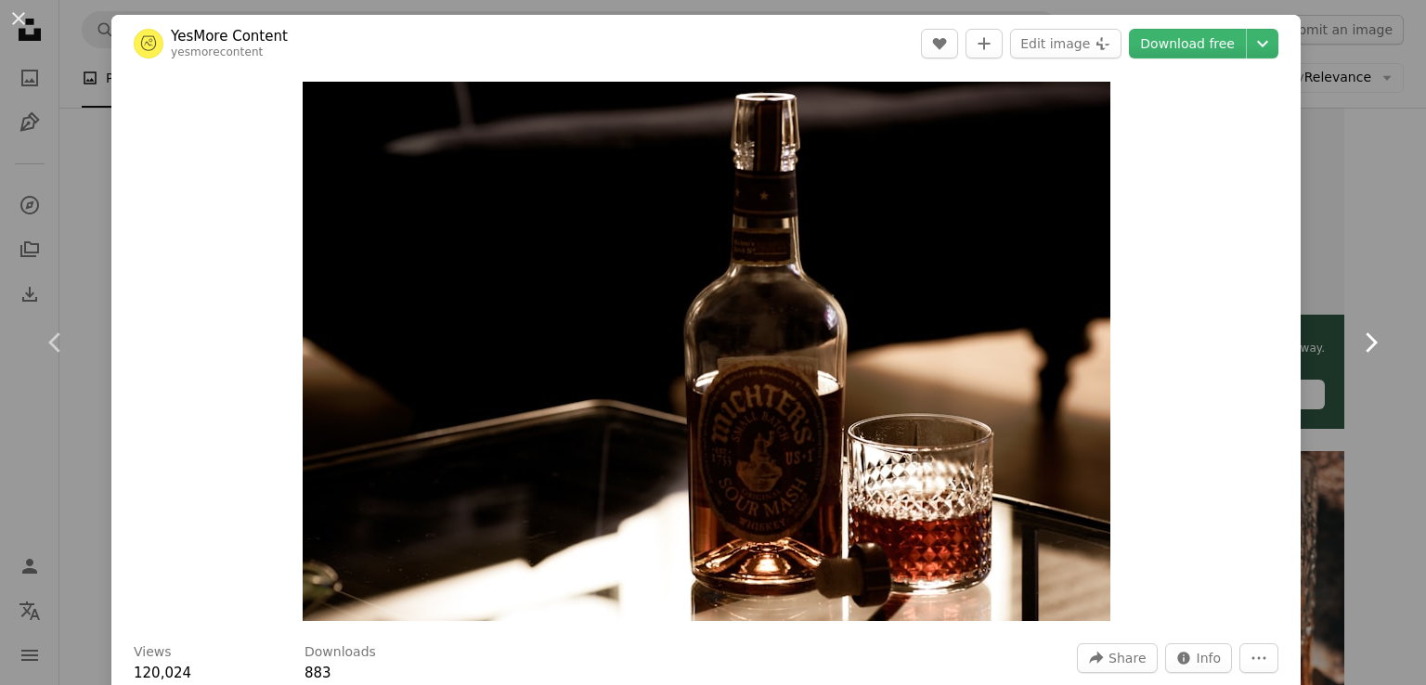
click at [1360, 338] on icon "Chevron right" at bounding box center [1371, 343] width 30 height 30
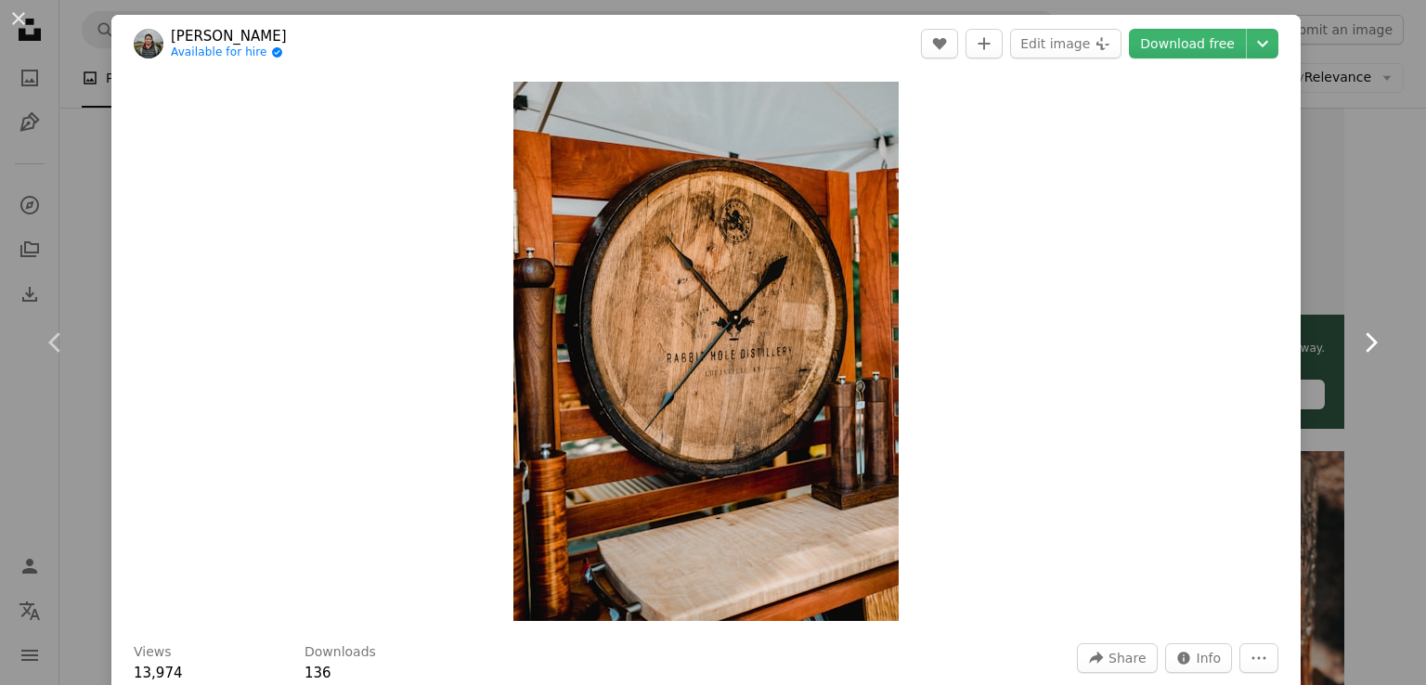
click at [1360, 339] on icon "Chevron right" at bounding box center [1371, 343] width 30 height 30
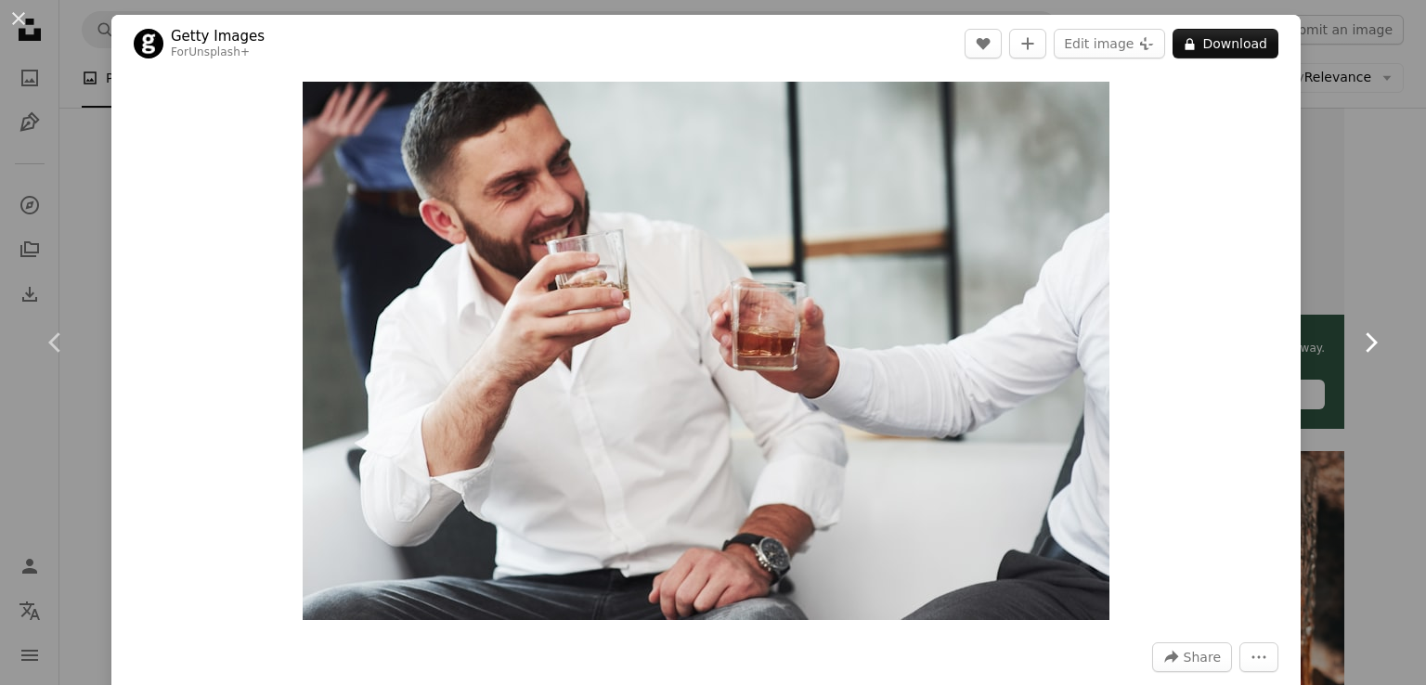
click at [1360, 339] on icon "Chevron right" at bounding box center [1371, 343] width 30 height 30
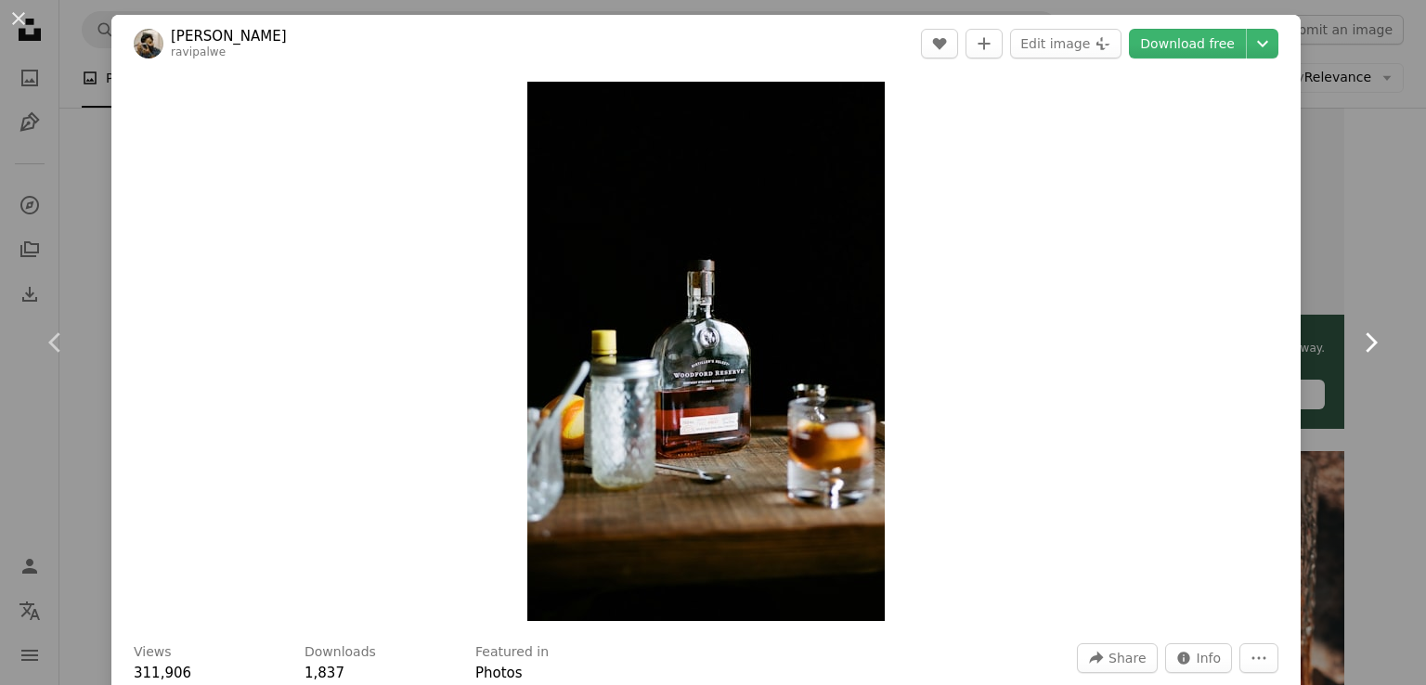
click at [1360, 339] on icon "Chevron right" at bounding box center [1371, 343] width 30 height 30
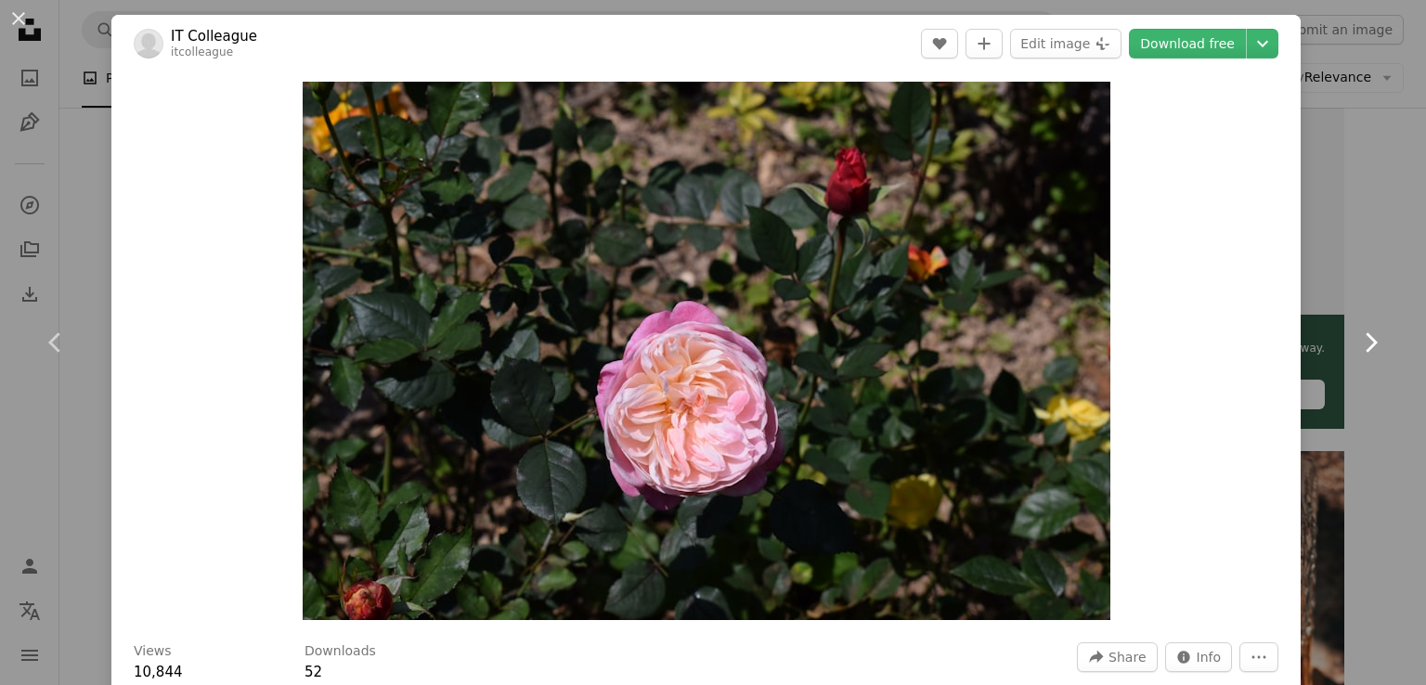
click at [1360, 339] on icon "Chevron right" at bounding box center [1371, 343] width 30 height 30
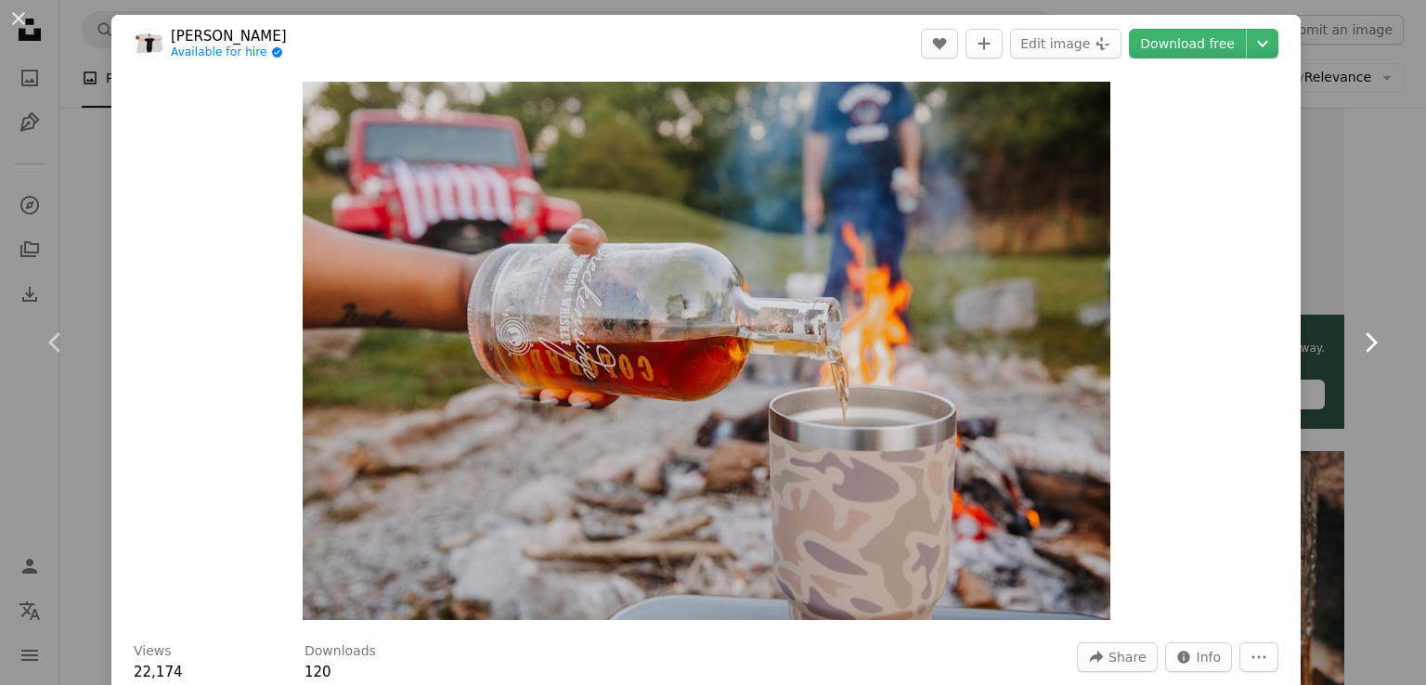
click at [1360, 339] on icon "Chevron right" at bounding box center [1371, 343] width 30 height 30
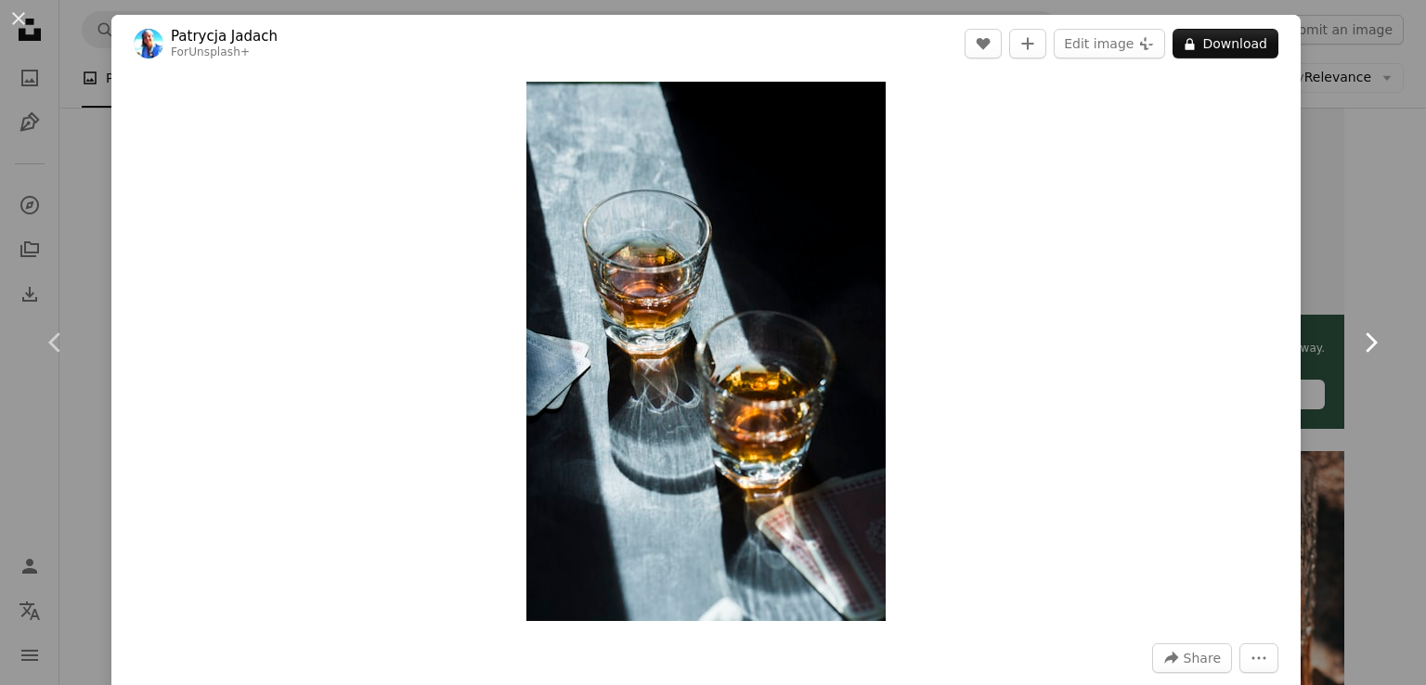
click at [1360, 339] on icon "Chevron right" at bounding box center [1371, 343] width 30 height 30
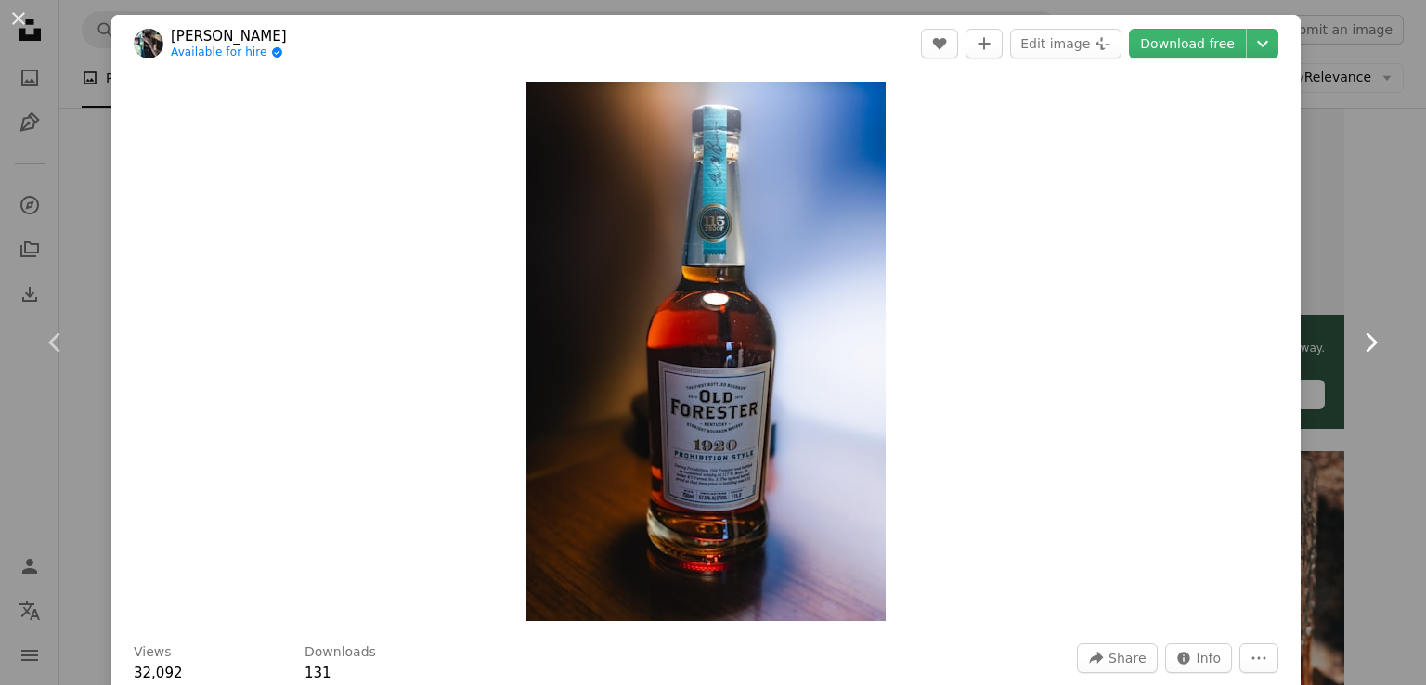
click at [1360, 339] on icon "Chevron right" at bounding box center [1371, 343] width 30 height 30
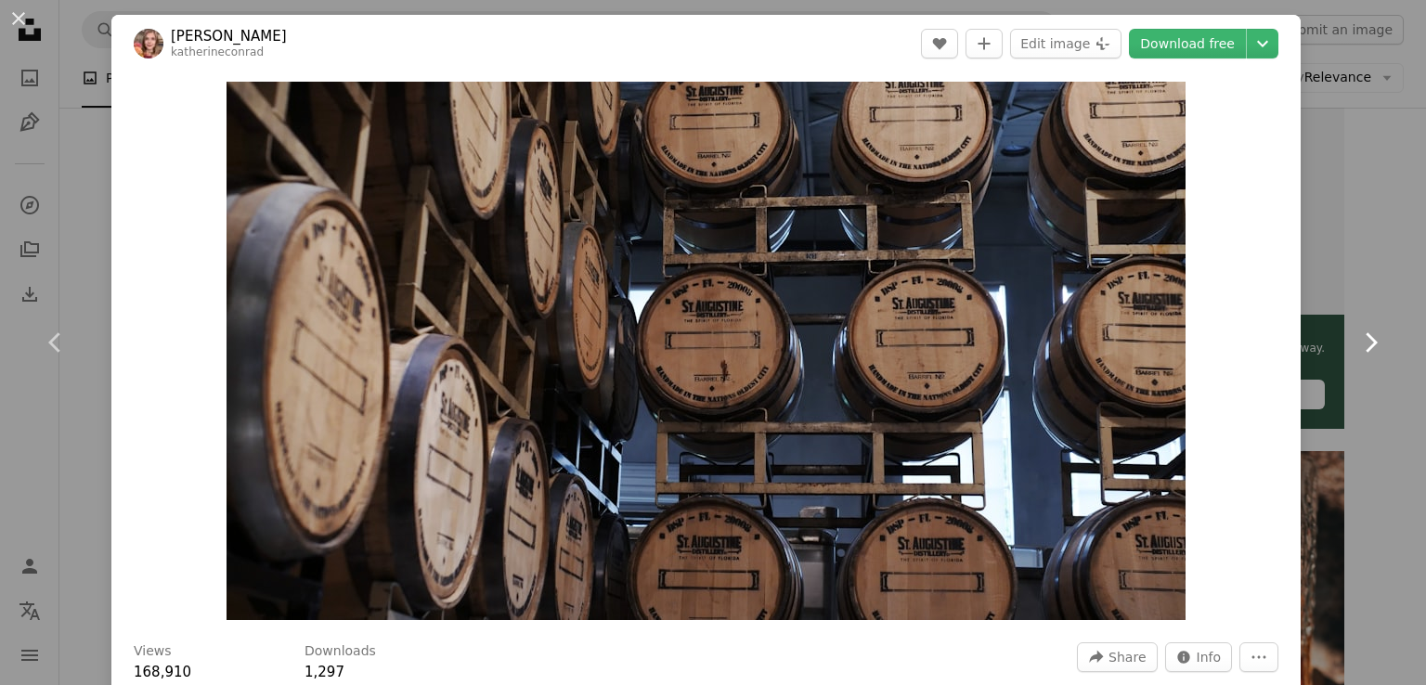
click at [1360, 339] on icon "Chevron right" at bounding box center [1371, 343] width 30 height 30
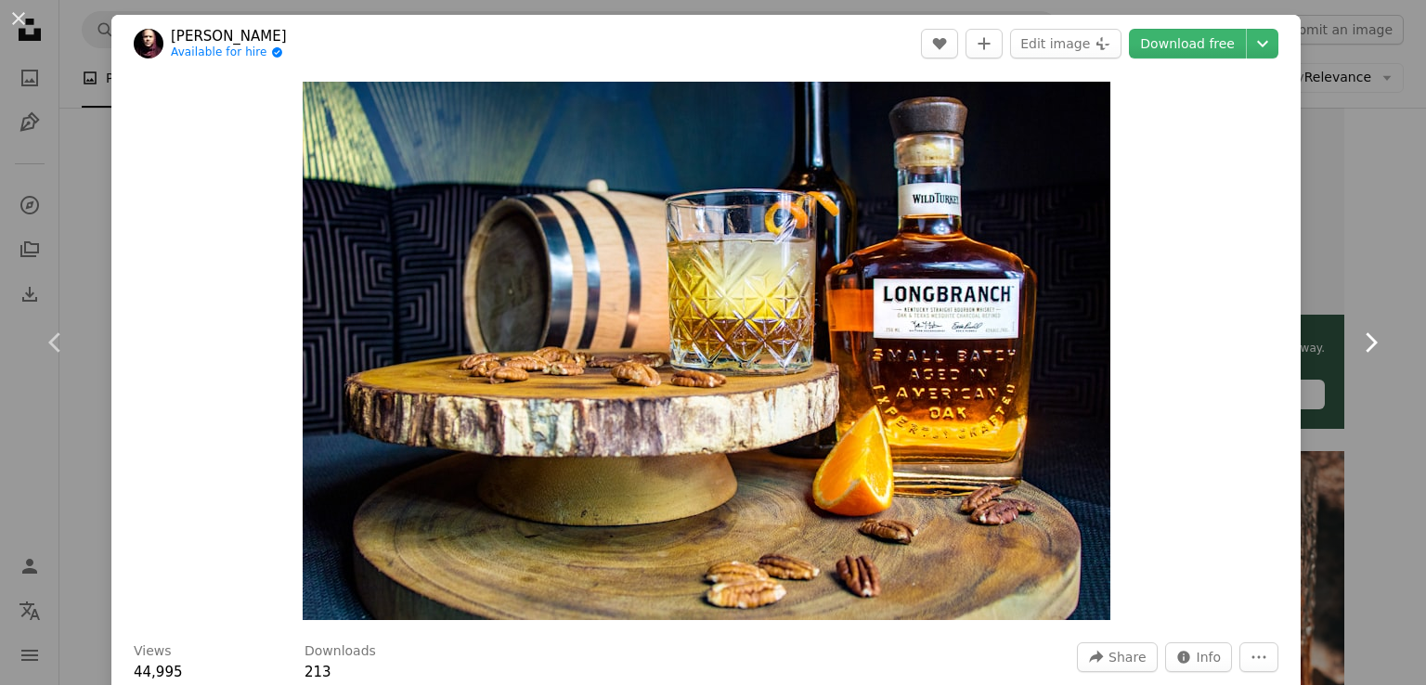
click at [1360, 339] on icon "Chevron right" at bounding box center [1371, 343] width 30 height 30
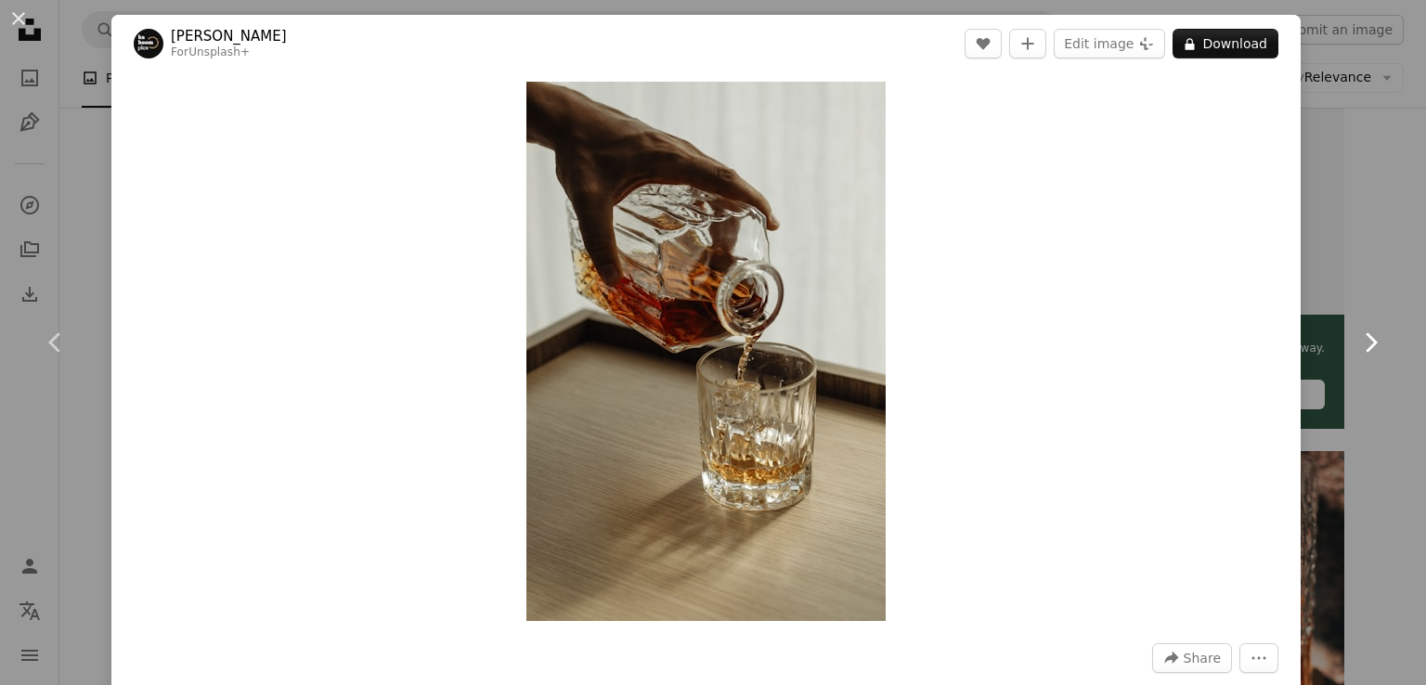
click at [1366, 339] on icon at bounding box center [1372, 342] width 12 height 20
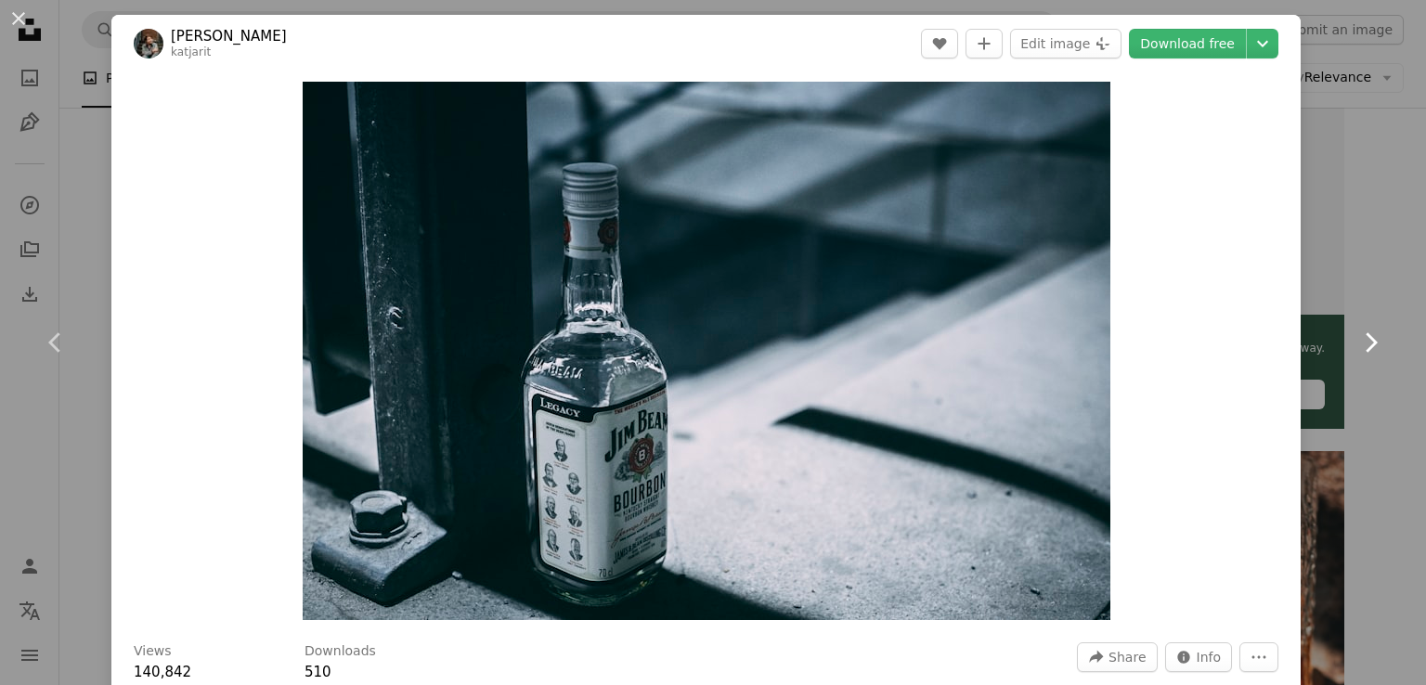
click at [1366, 339] on icon at bounding box center [1372, 342] width 12 height 20
